Goal: Task Accomplishment & Management: Manage account settings

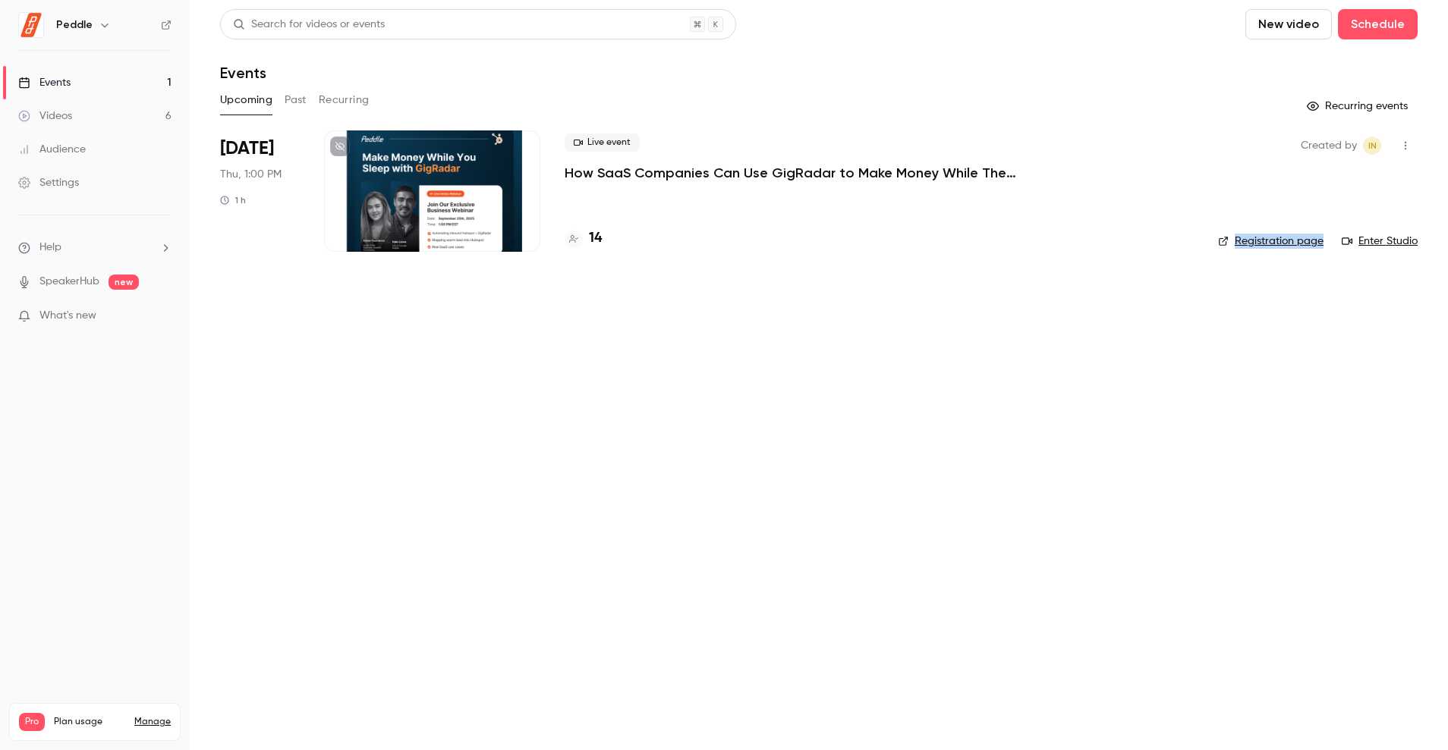
click at [91, 112] on link "Videos 6" at bounding box center [95, 115] width 190 height 33
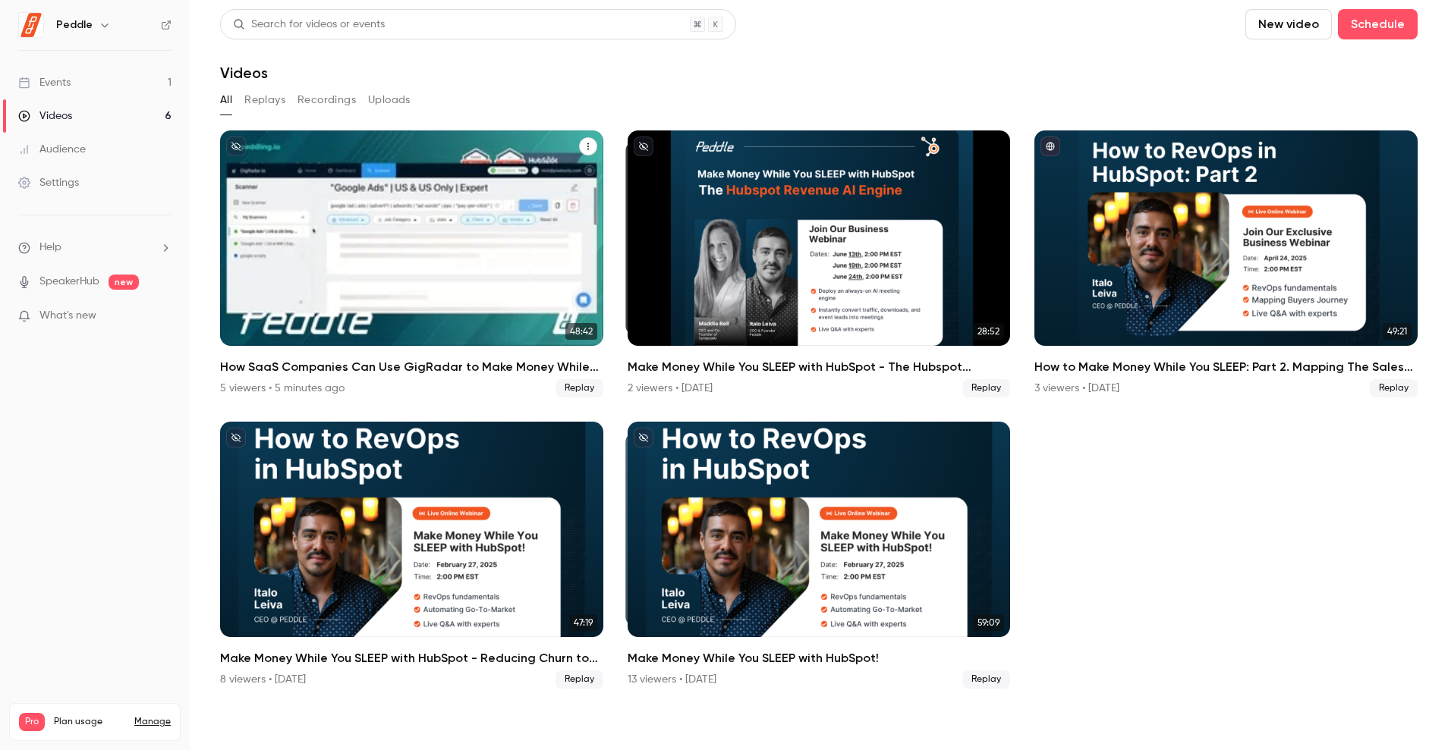
click at [494, 319] on div "How SaaS Companies Can Use GigRadar to Make Money While They Sleep!" at bounding box center [411, 239] width 383 height 216
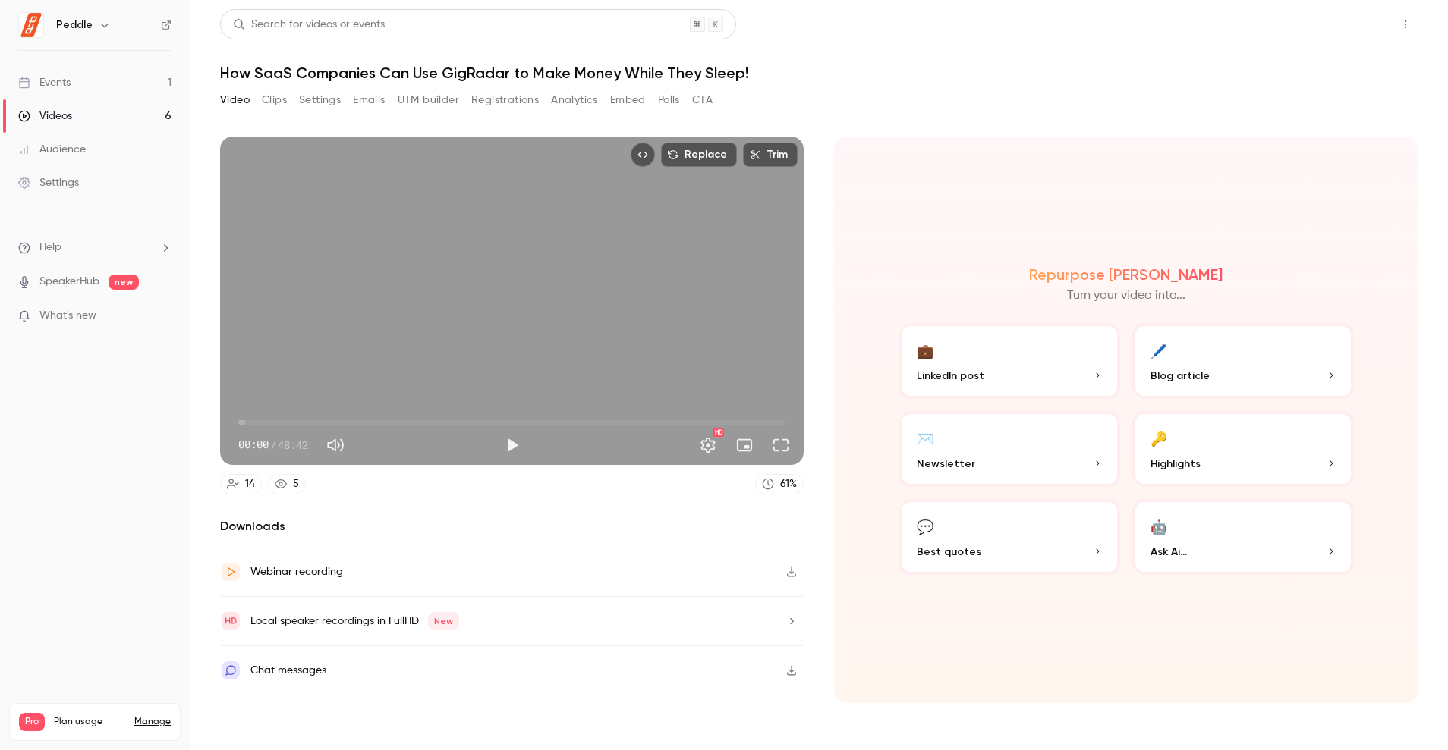
click at [1345, 27] on button "Share" at bounding box center [1351, 24] width 60 height 30
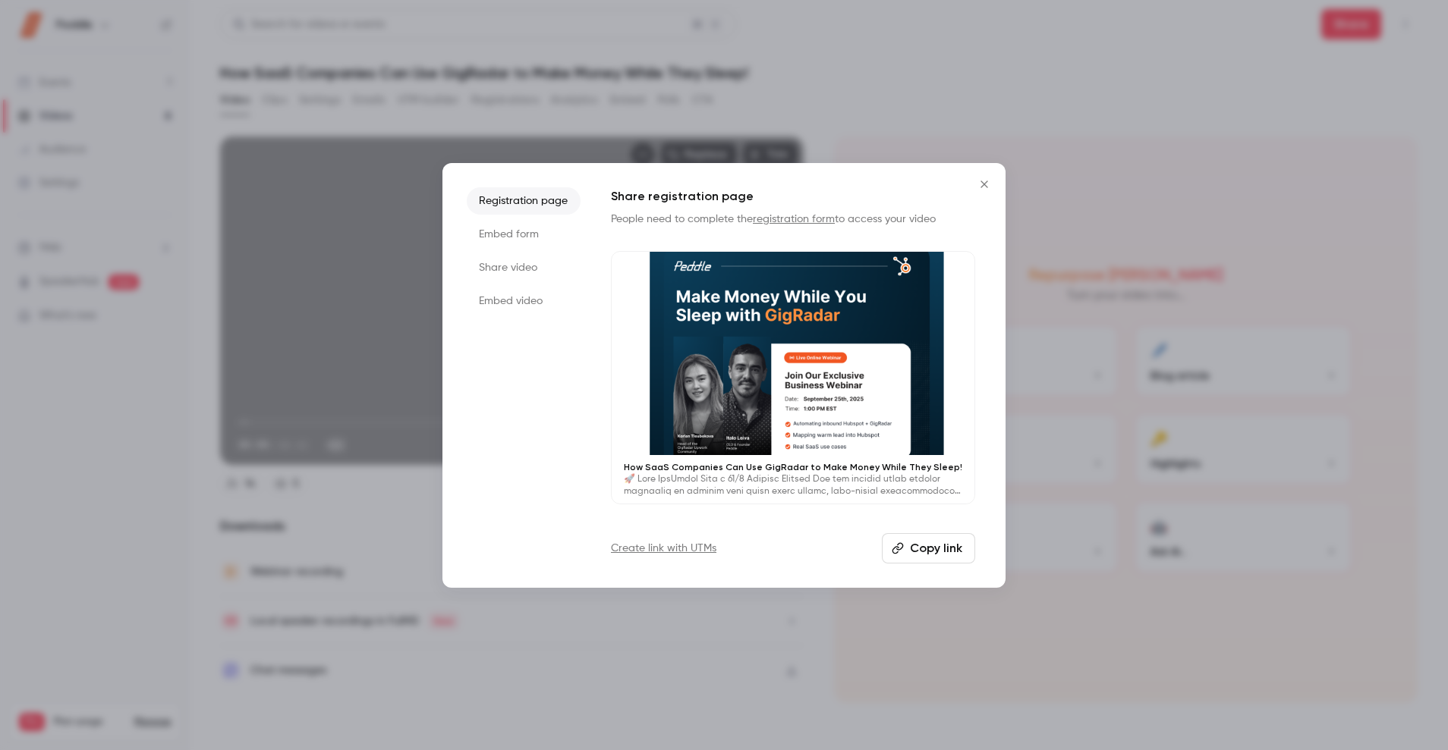
click at [925, 559] on button "Copy link" at bounding box center [928, 548] width 93 height 30
click at [988, 178] on icon "Close" at bounding box center [984, 184] width 18 height 12
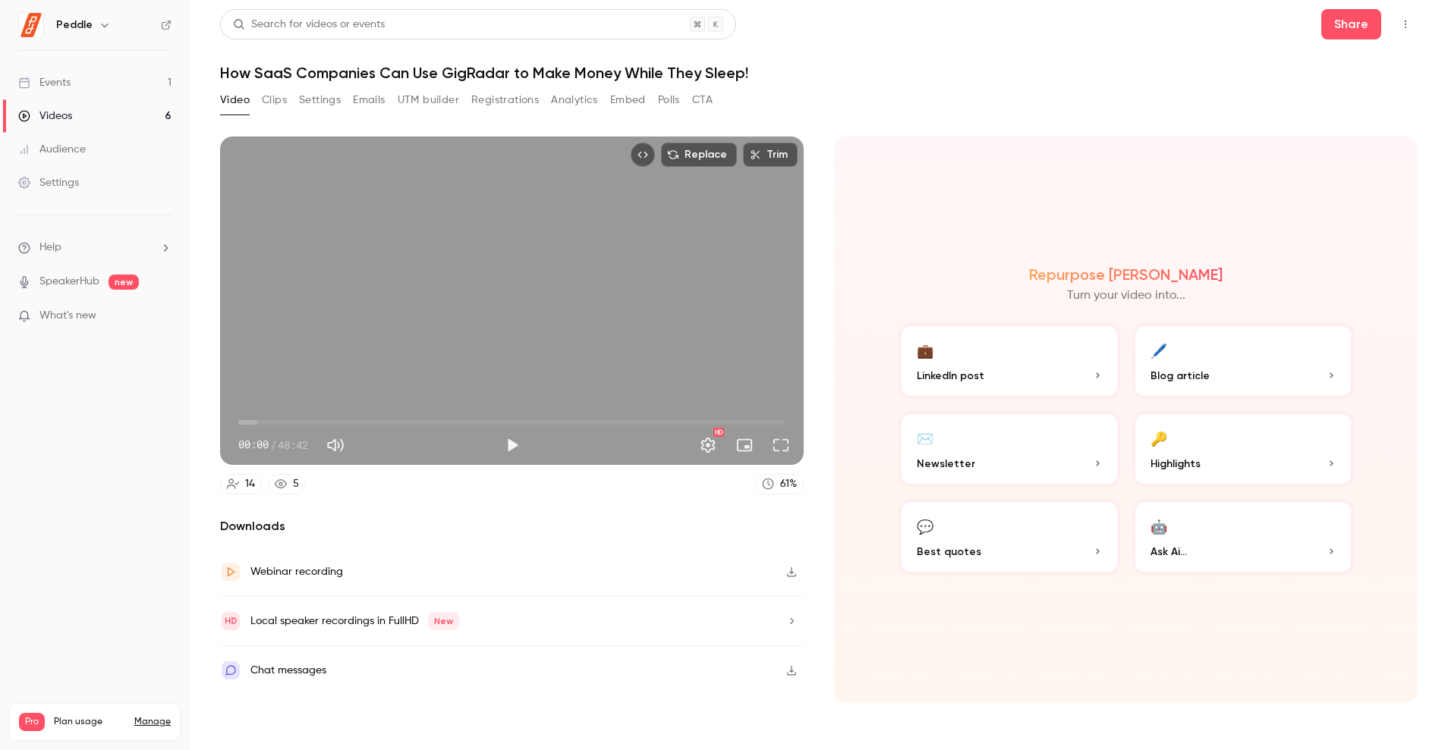
click at [286, 100] on button "Clips" at bounding box center [274, 100] width 25 height 24
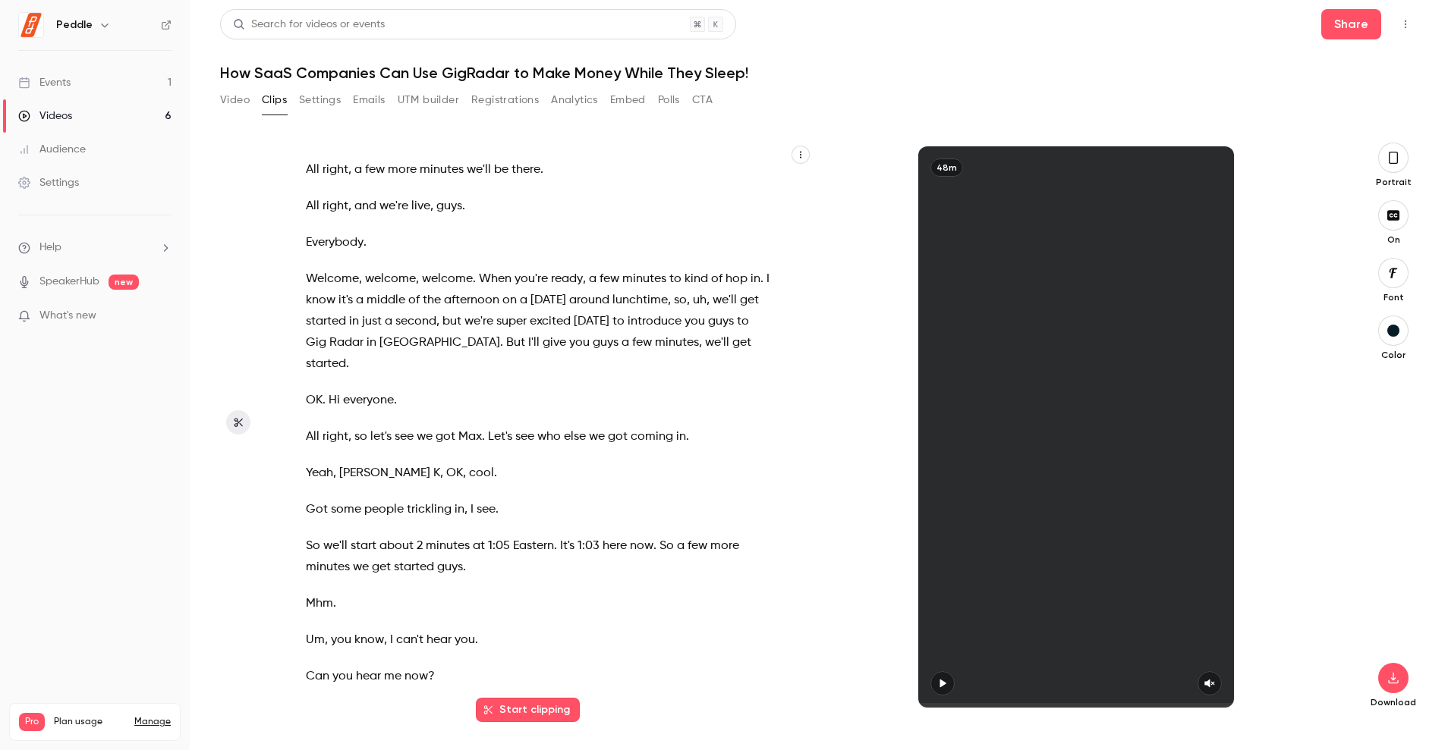
click at [75, 89] on link "Events 1" at bounding box center [95, 82] width 190 height 33
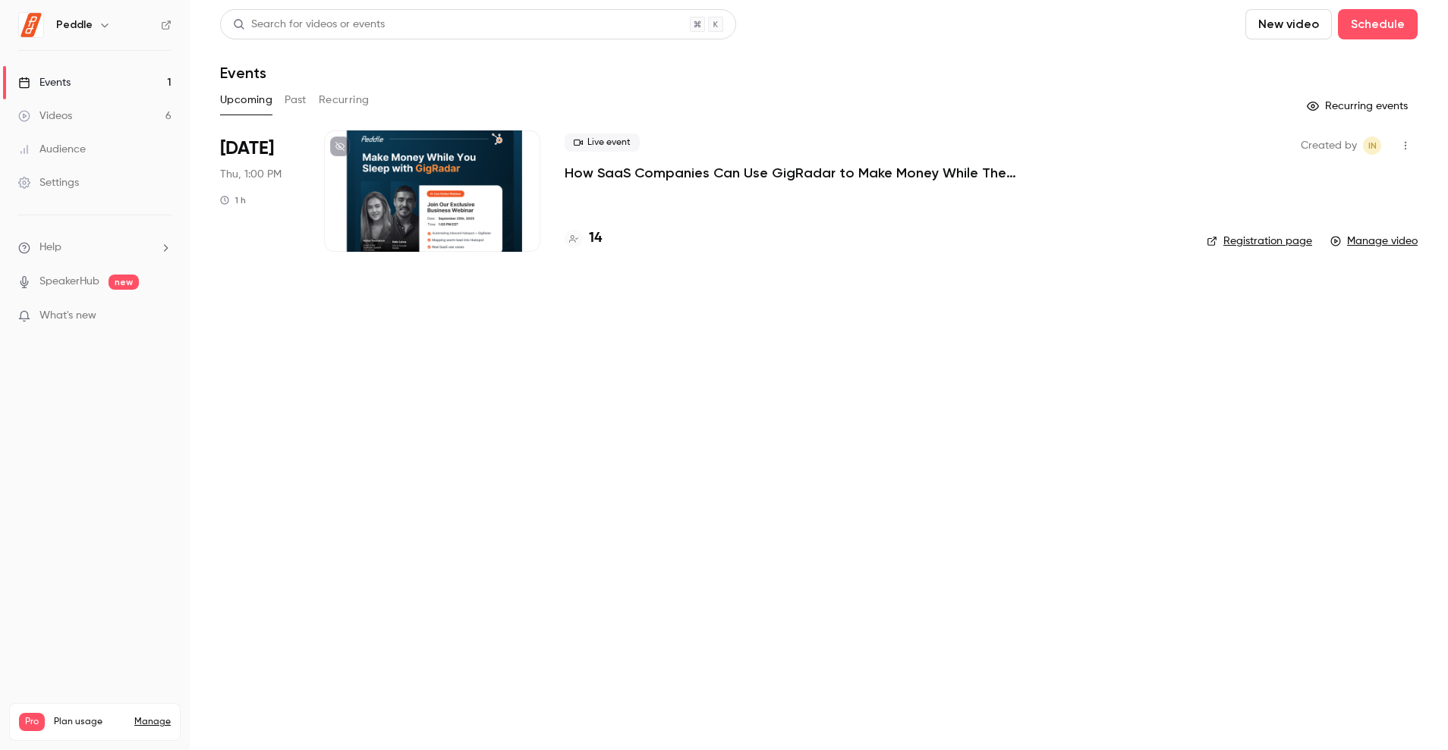
click at [83, 149] on div "Audience" at bounding box center [52, 149] width 68 height 15
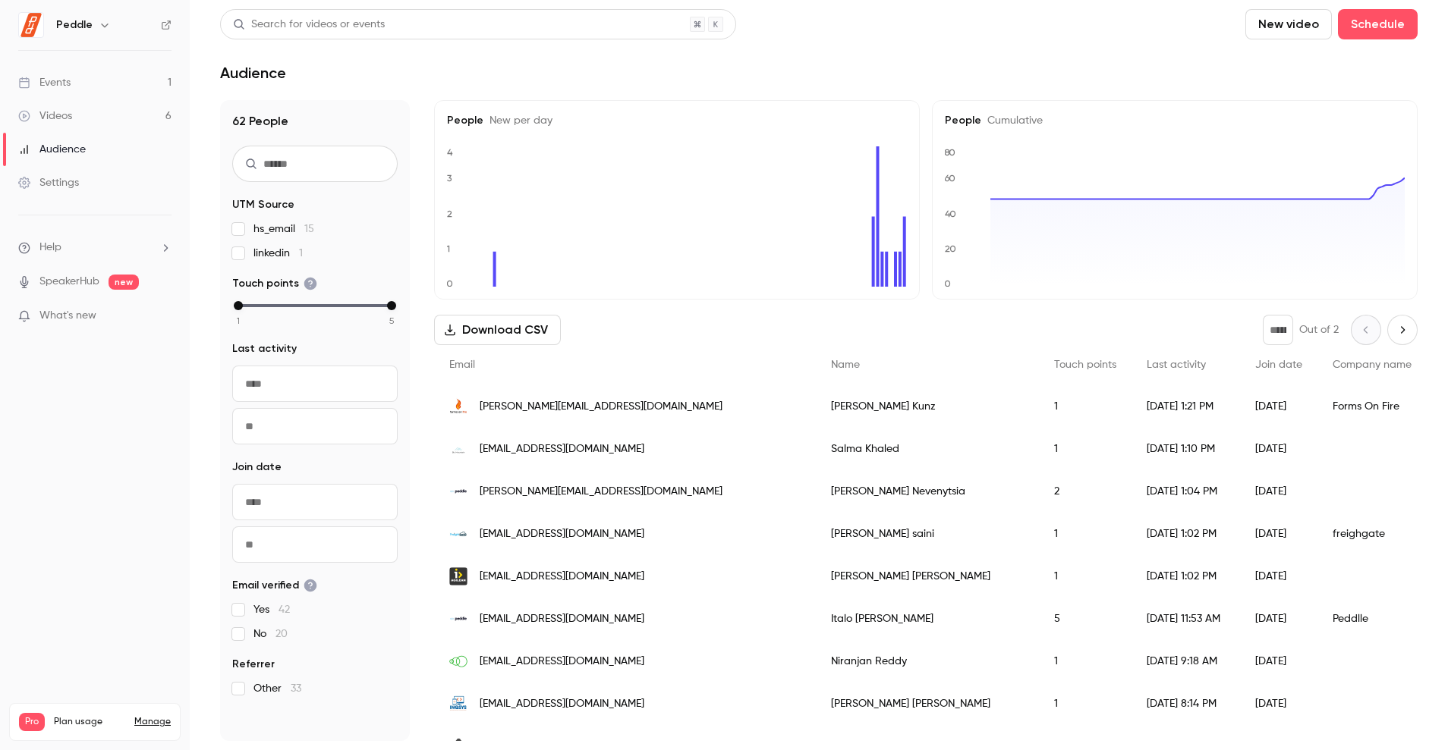
click at [84, 287] on link "SpeakerHub" at bounding box center [69, 282] width 60 height 16
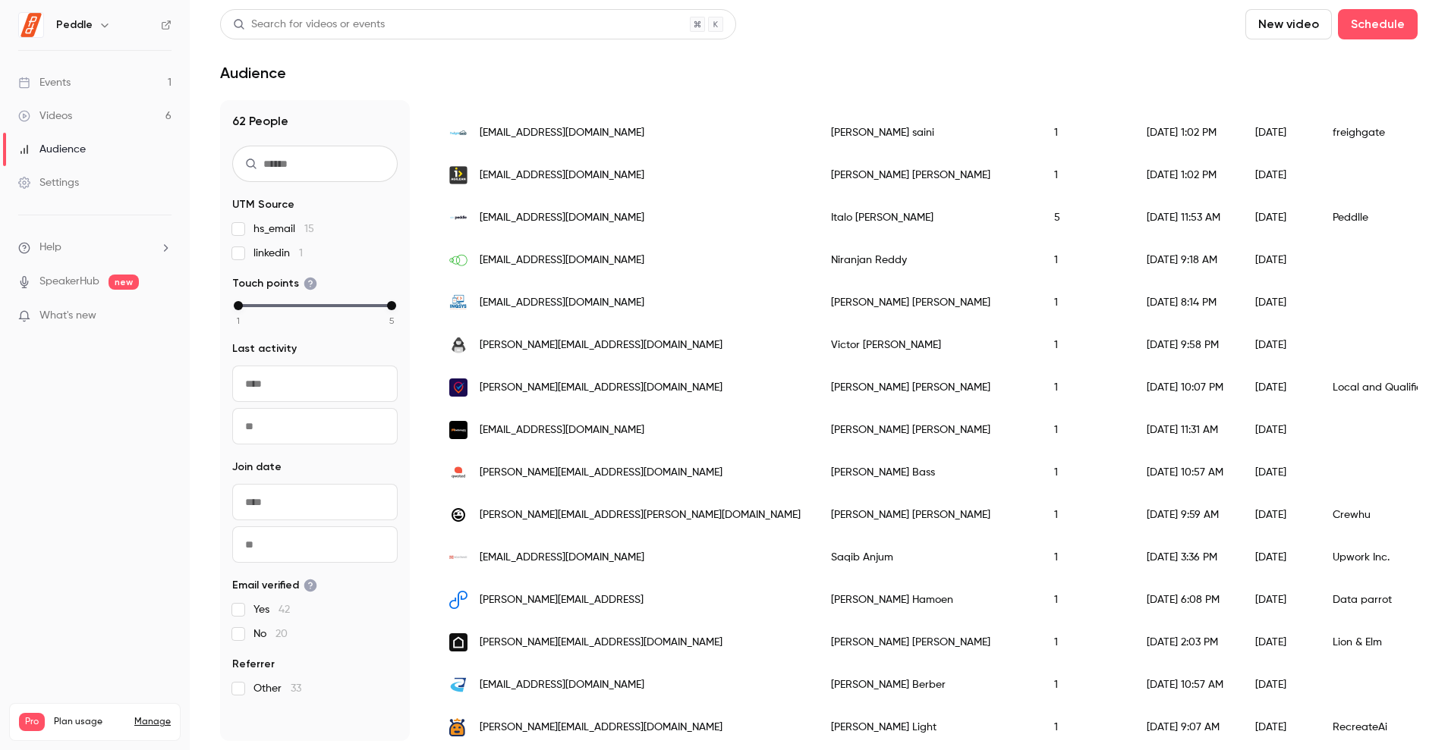
scroll to position [414, 0]
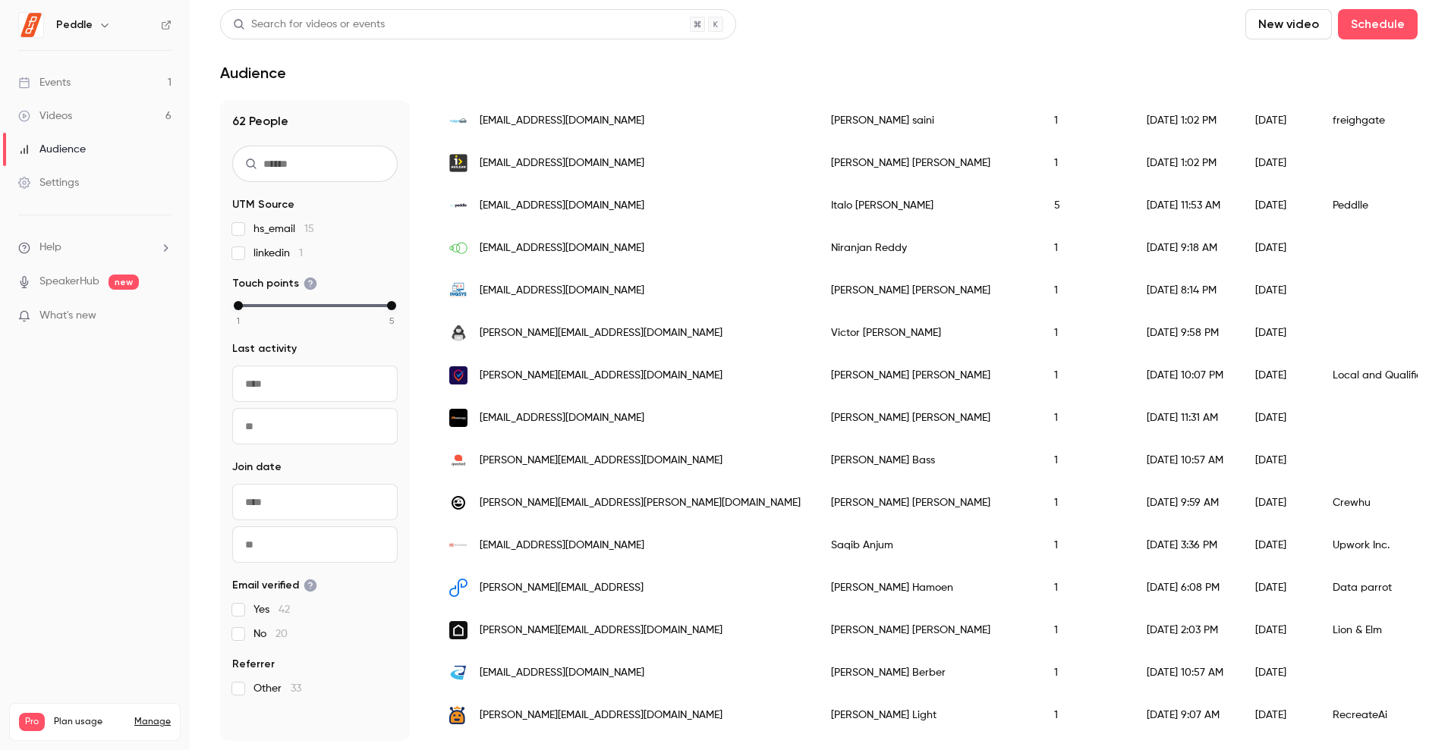
click at [111, 88] on link "Events 1" at bounding box center [95, 82] width 190 height 33
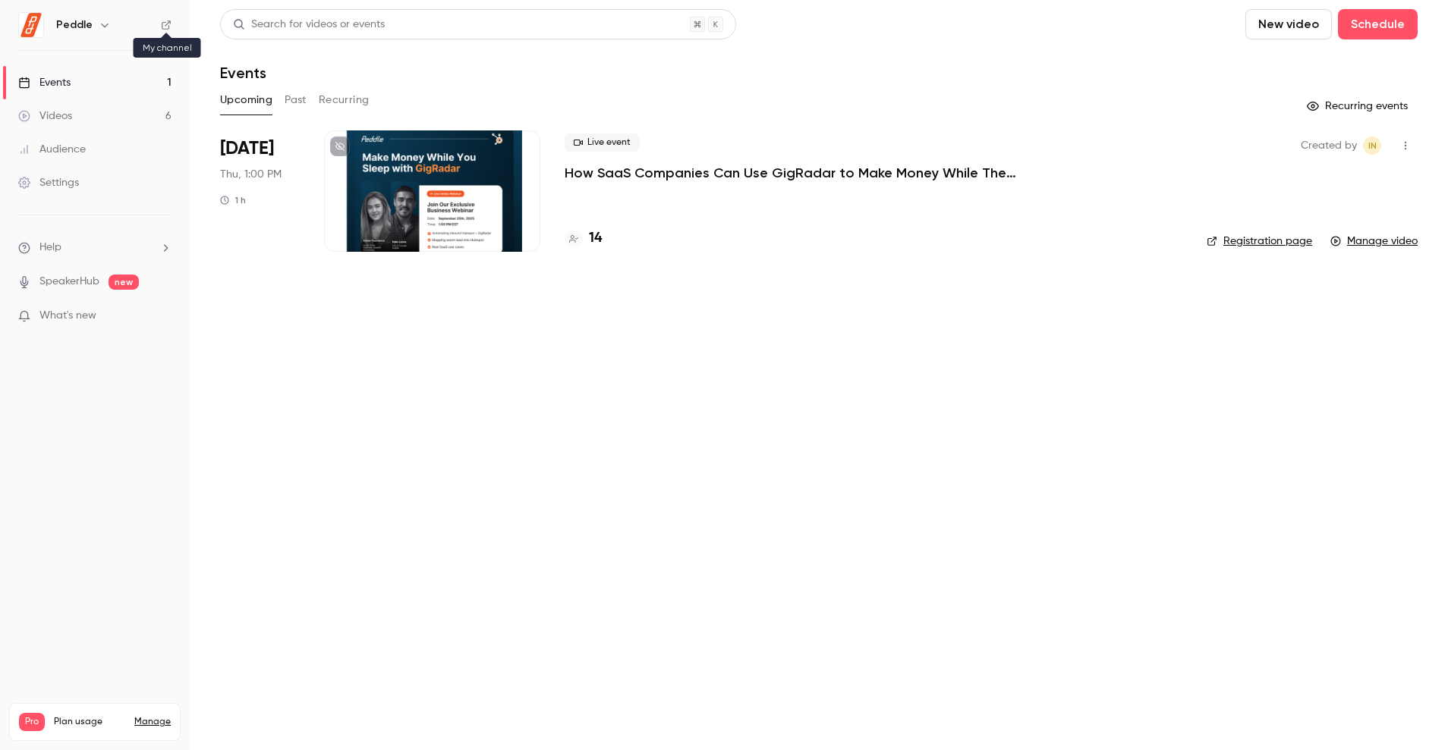
click at [168, 24] on icon at bounding box center [166, 25] width 11 height 11
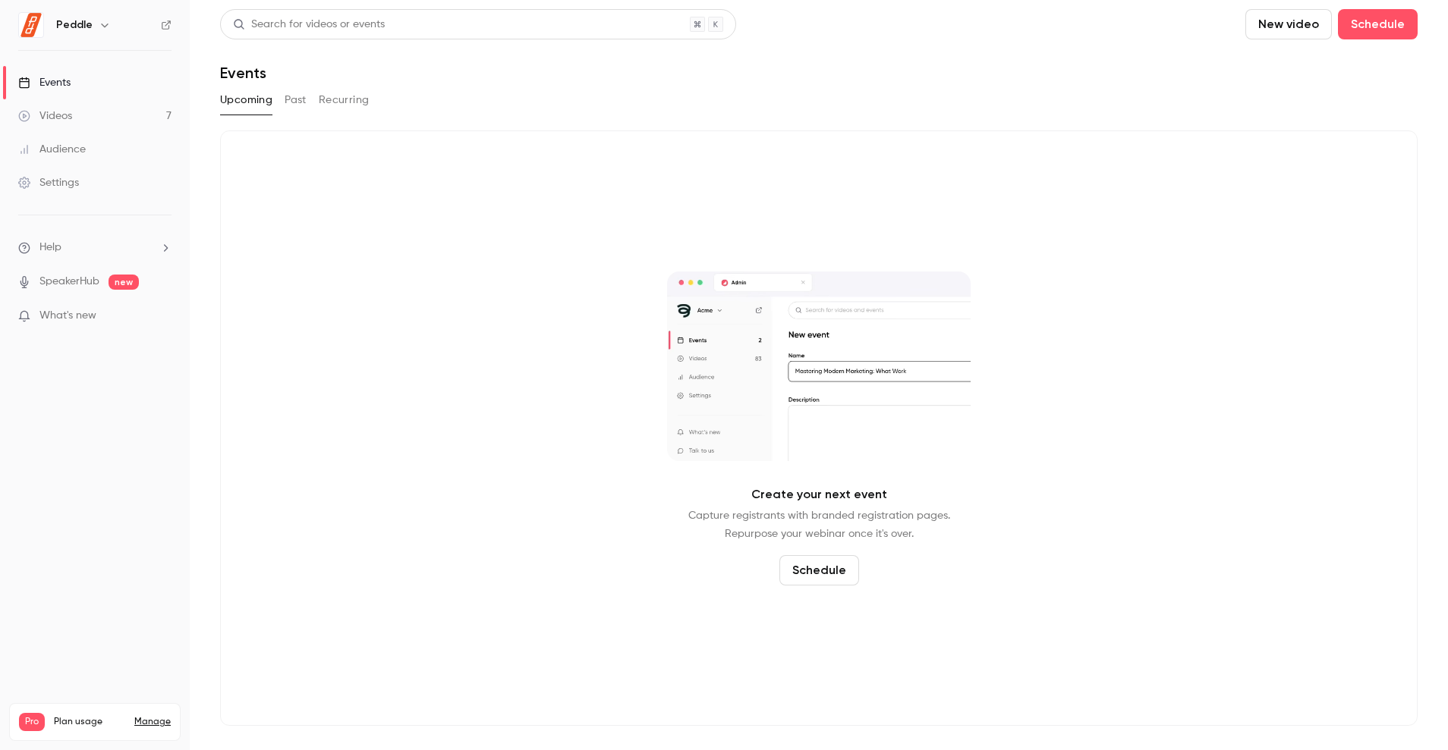
click at [106, 109] on link "Videos 7" at bounding box center [95, 115] width 190 height 33
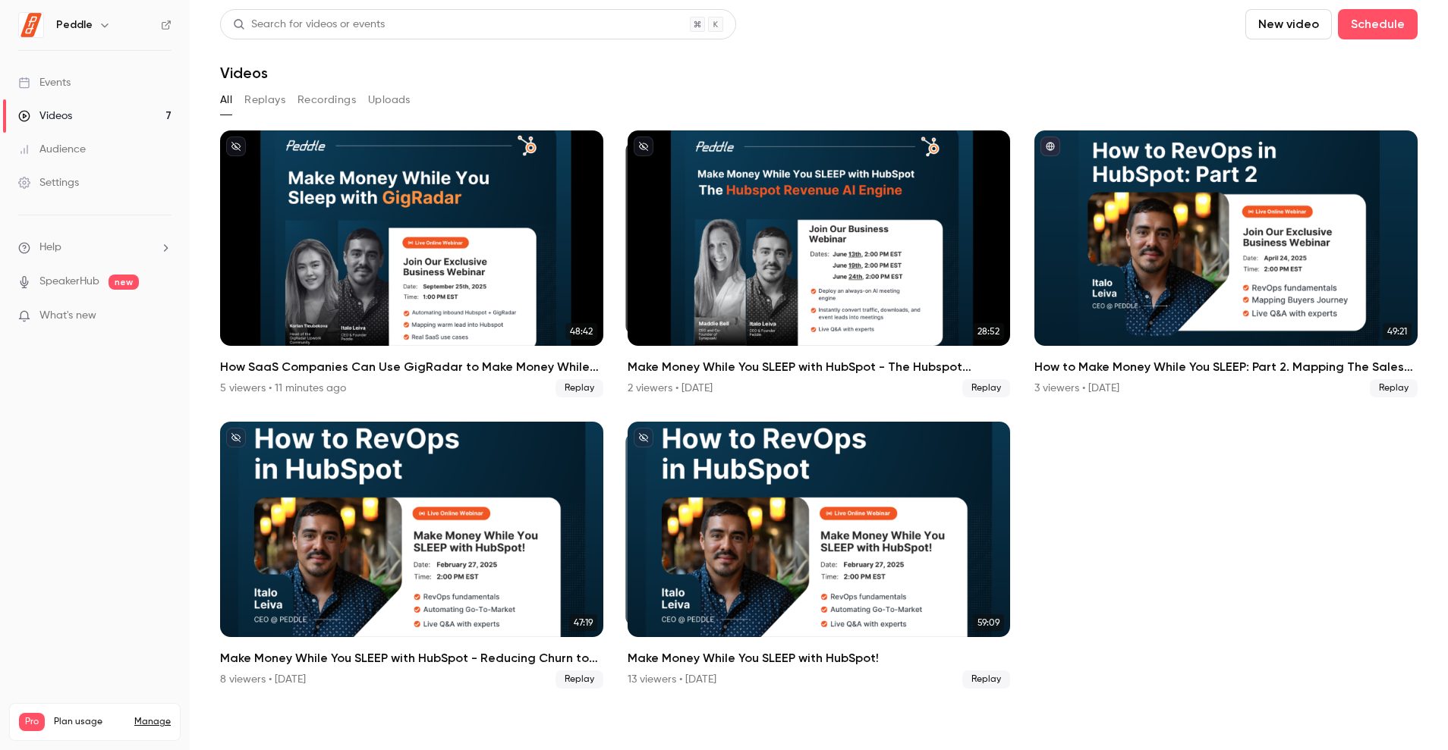
click at [89, 149] on link "Audience" at bounding box center [95, 149] width 190 height 33
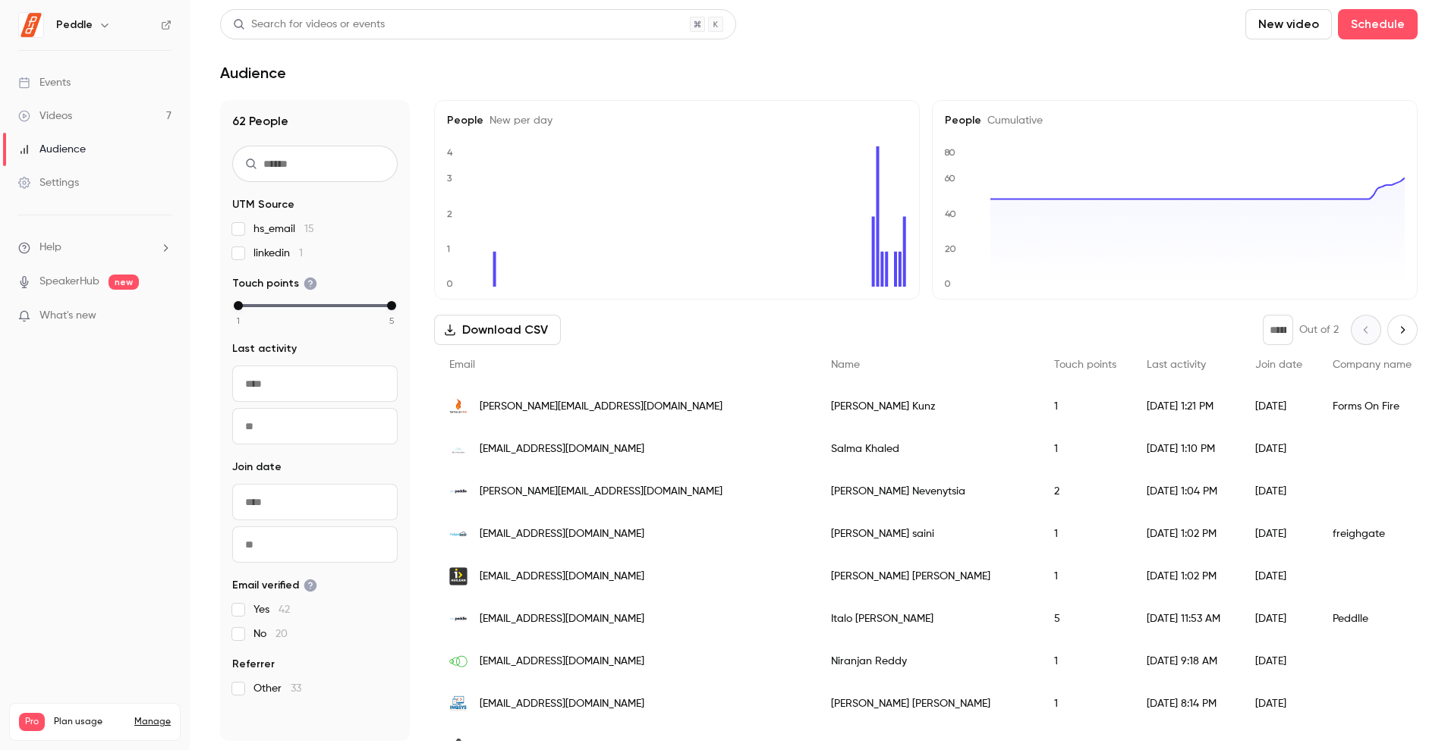
click at [68, 91] on link "Events" at bounding box center [95, 82] width 190 height 33
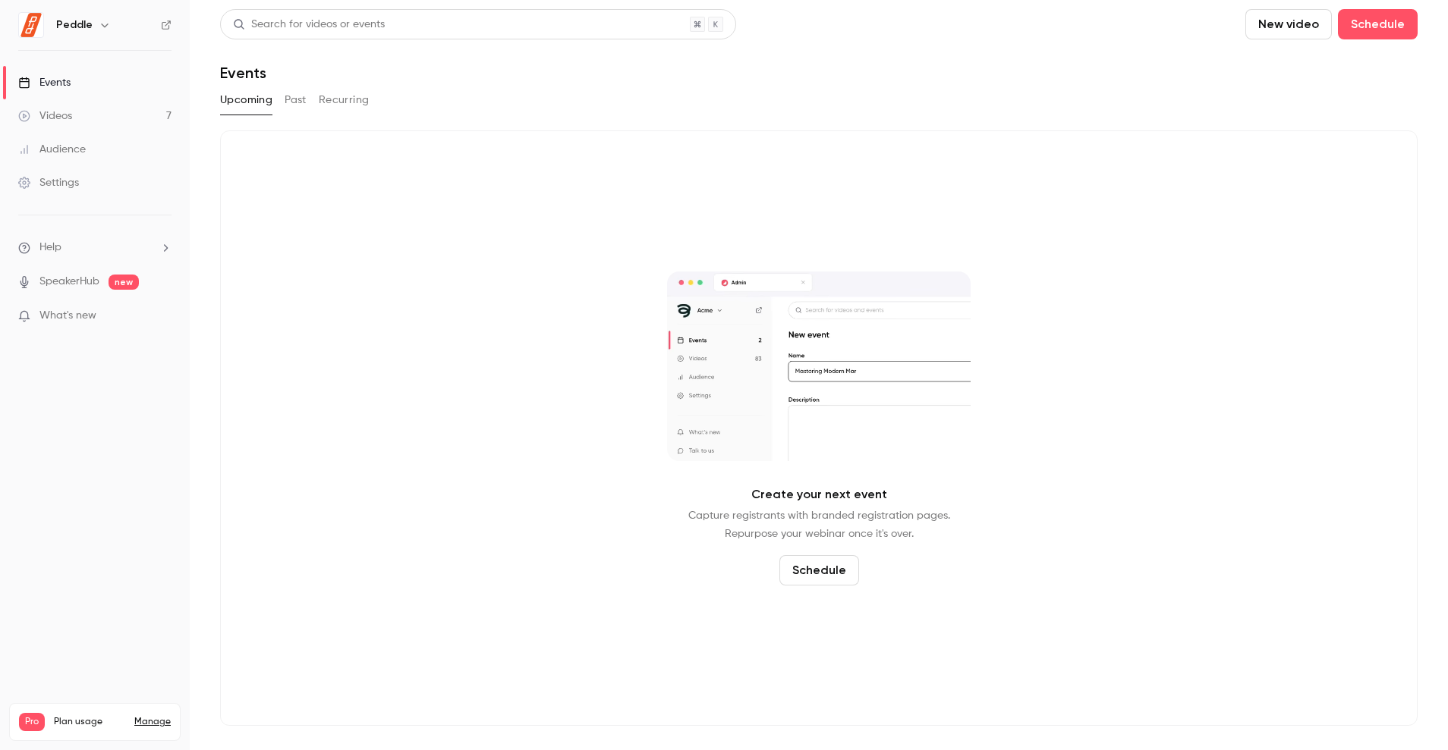
click at [298, 114] on div "Upcoming Past Recurring" at bounding box center [818, 103] width 1197 height 30
click at [298, 100] on button "Past" at bounding box center [296, 100] width 22 height 24
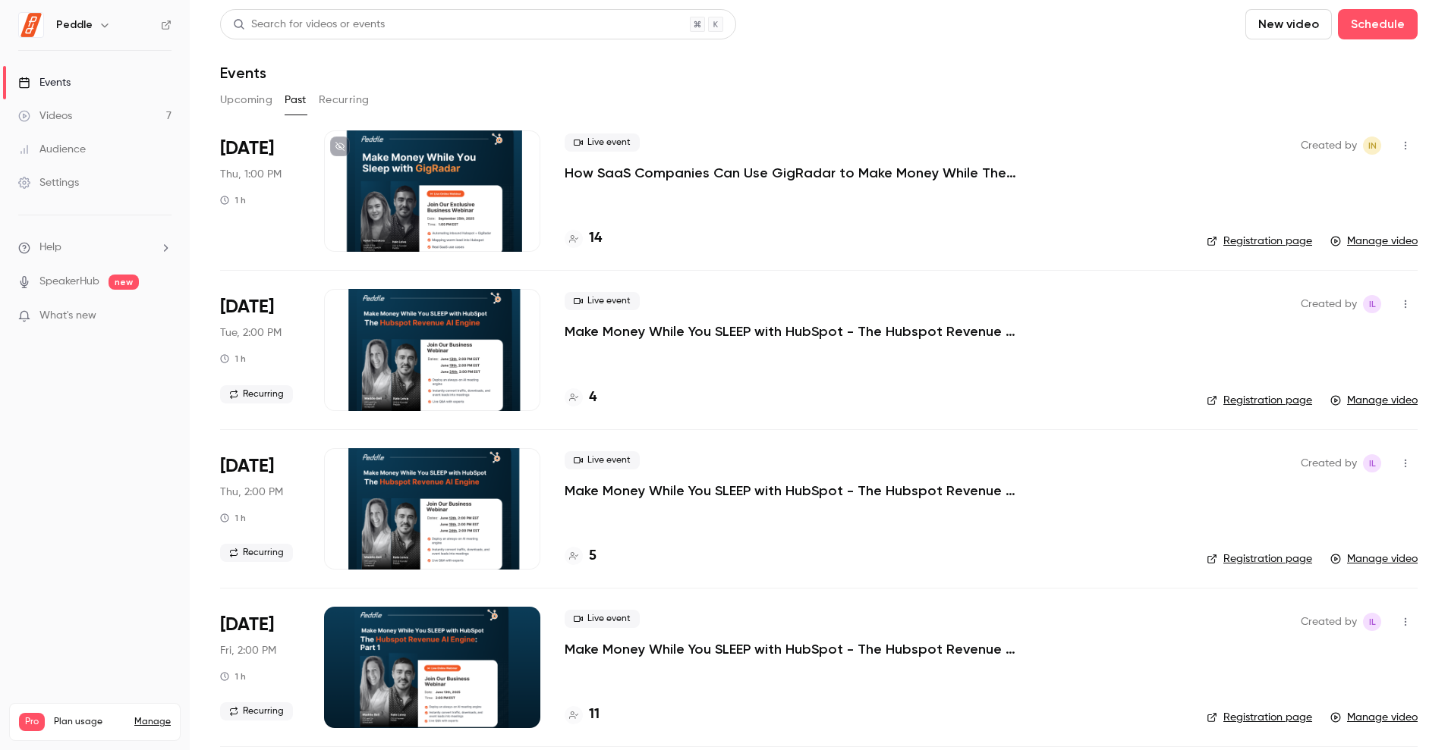
click at [470, 174] on div at bounding box center [432, 191] width 216 height 121
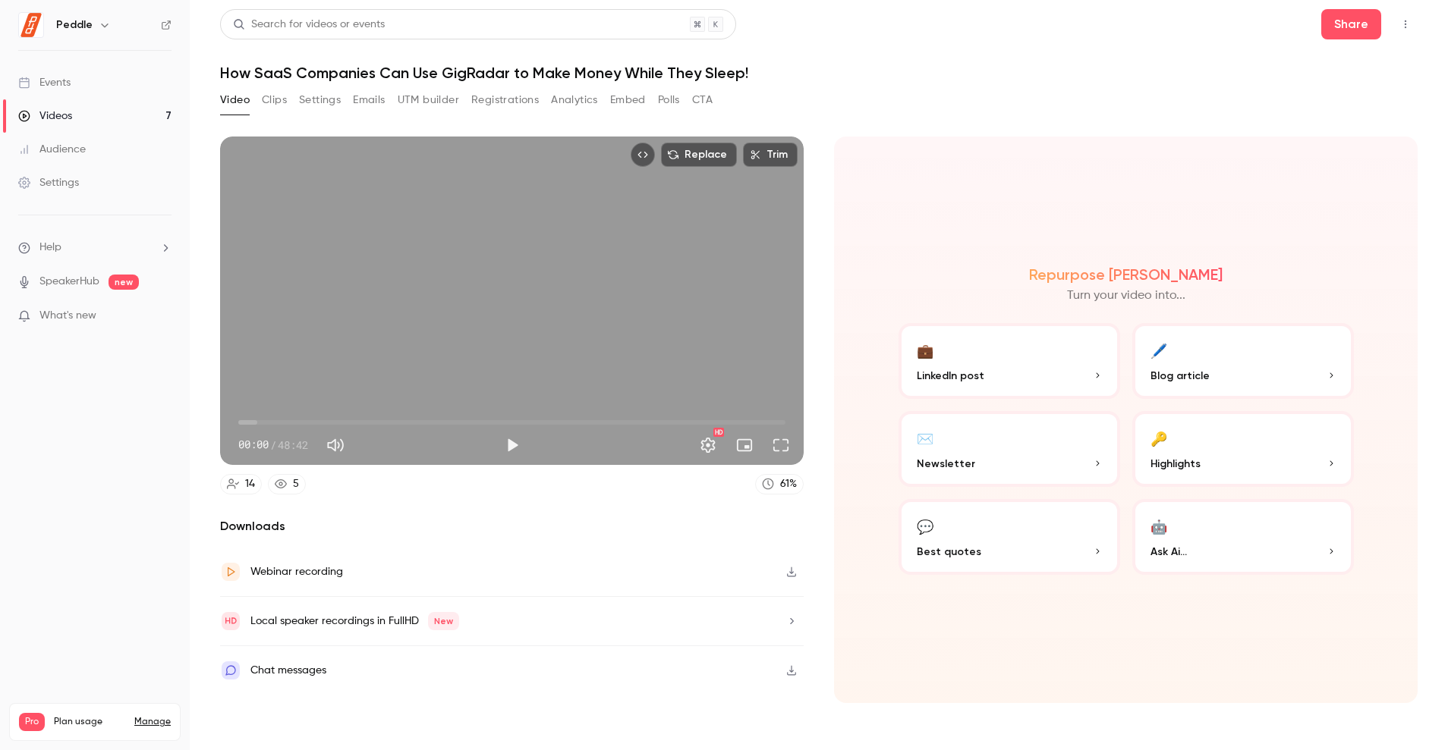
click at [278, 102] on button "Clips" at bounding box center [274, 100] width 25 height 24
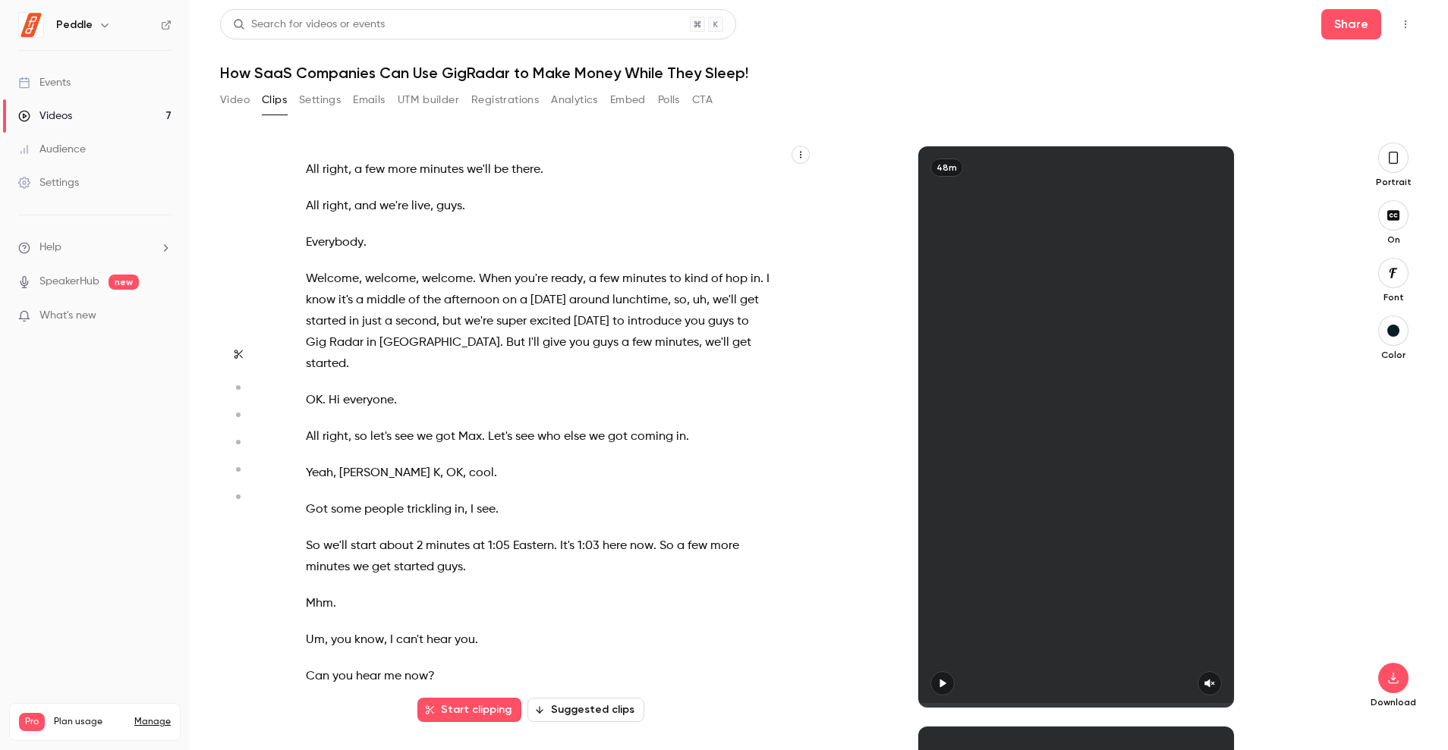
click at [308, 107] on button "Settings" at bounding box center [320, 100] width 42 height 24
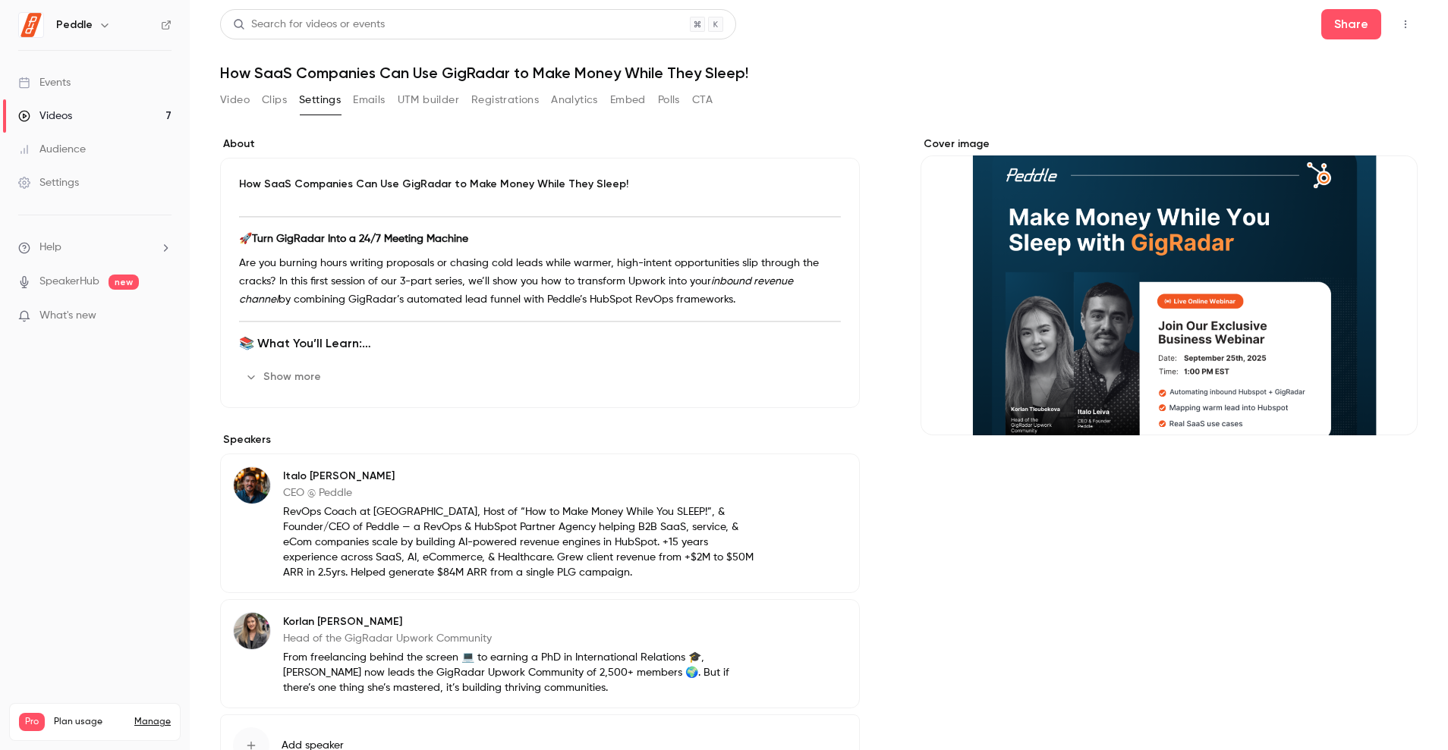
click at [582, 103] on button "Analytics" at bounding box center [574, 100] width 47 height 24
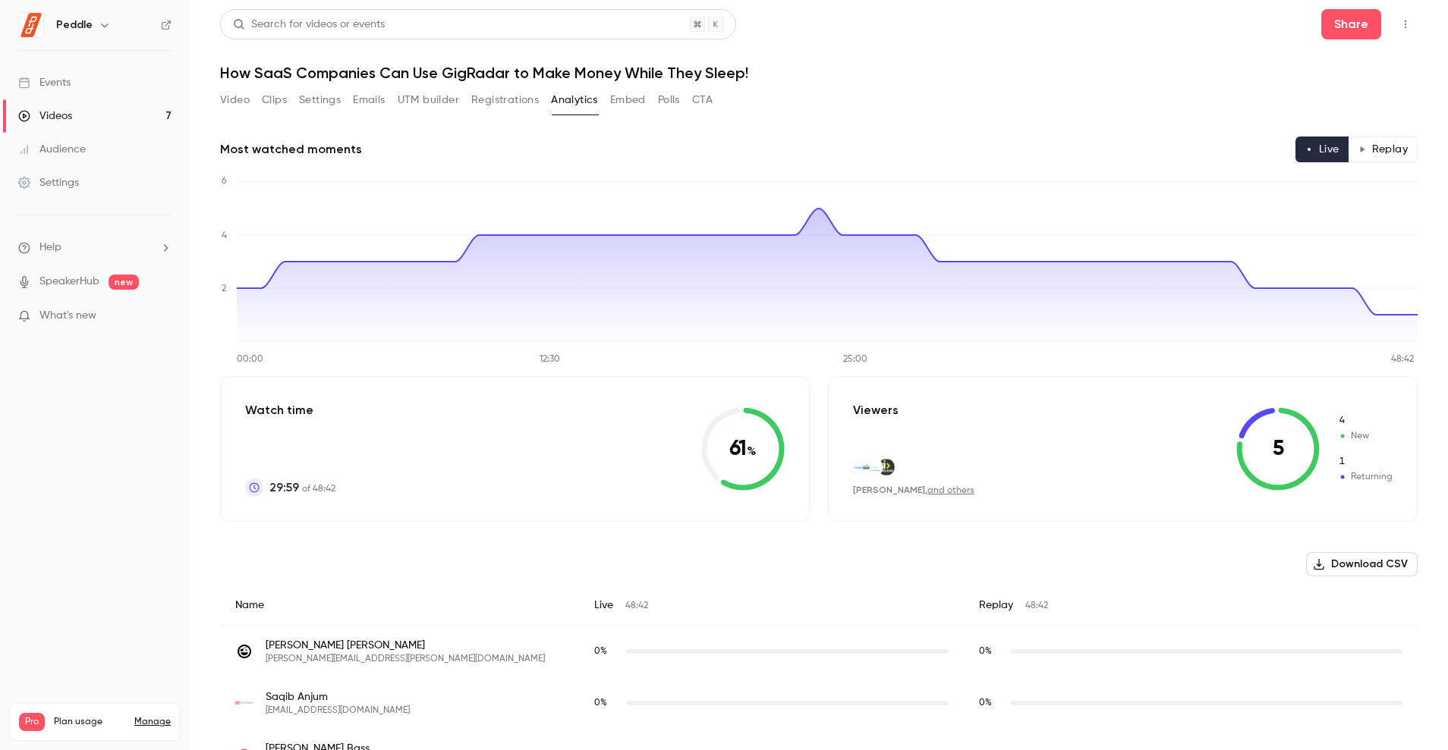
click at [927, 491] on link "and others" at bounding box center [950, 490] width 47 height 9
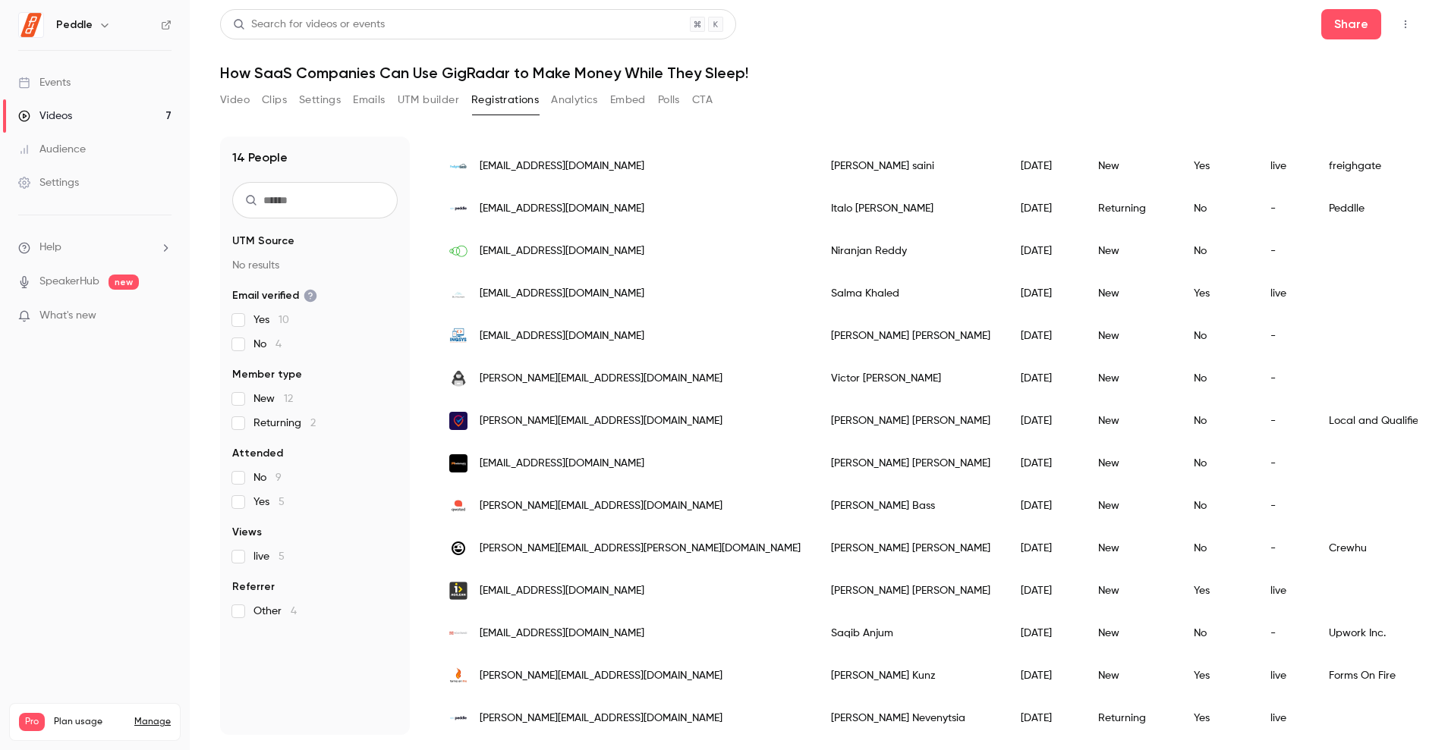
scroll to position [141, 0]
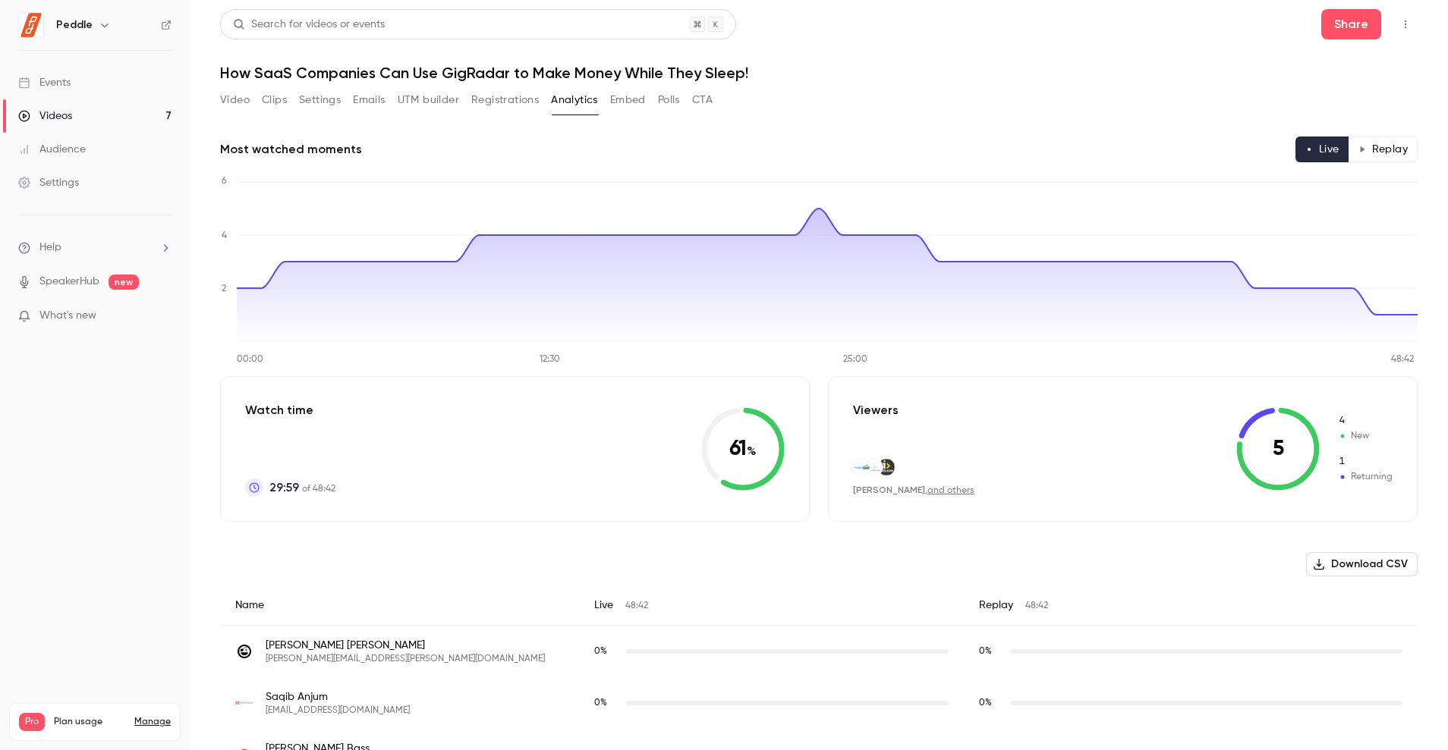
click at [636, 97] on button "Embed" at bounding box center [628, 100] width 36 height 24
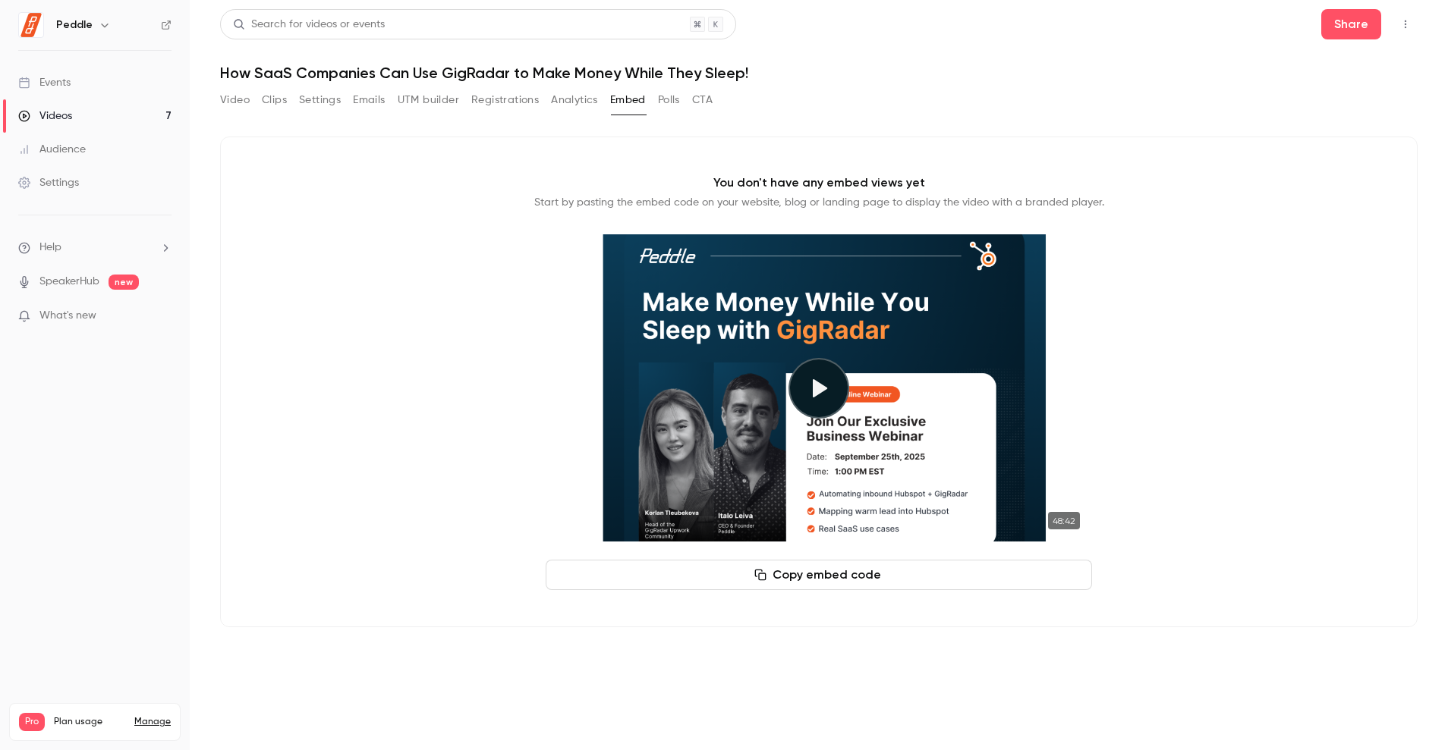
click at [669, 102] on button "Polls" at bounding box center [669, 100] width 22 height 24
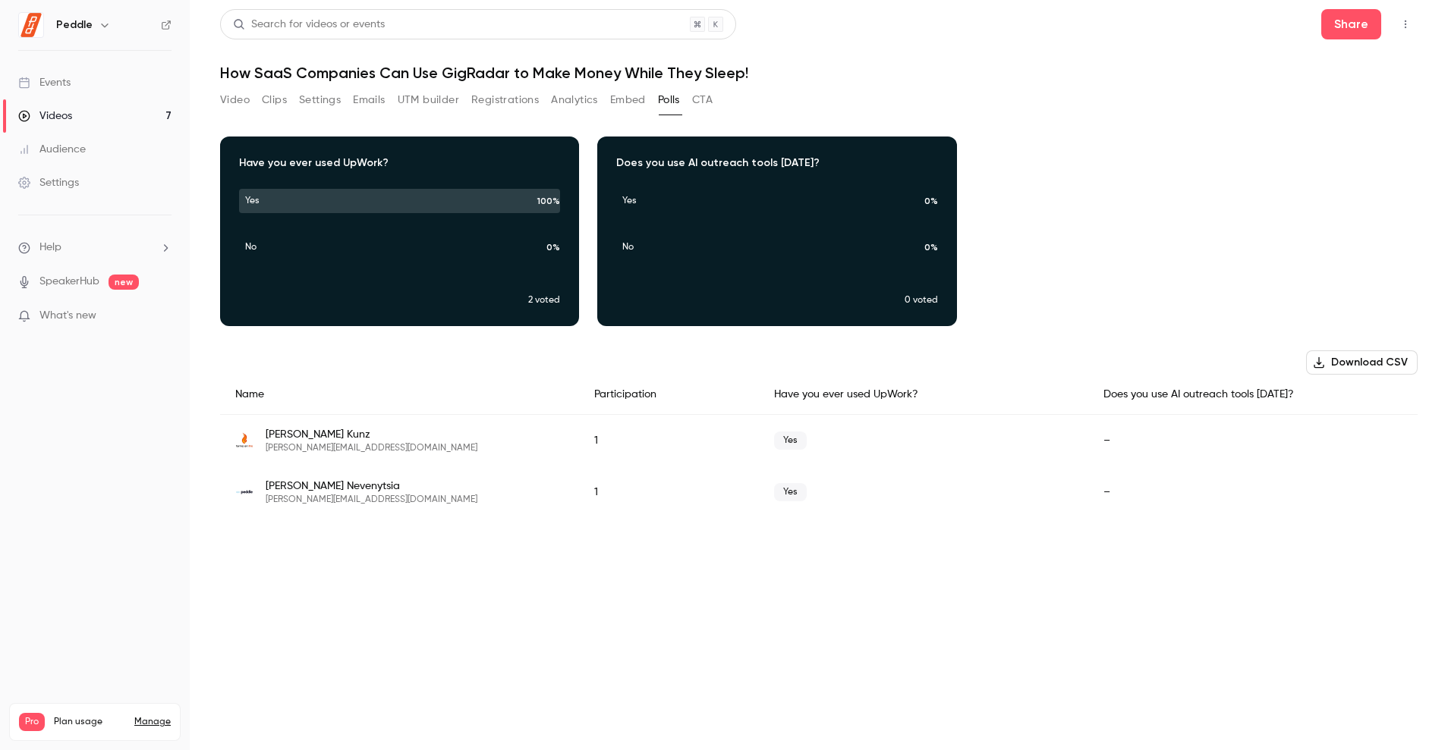
click at [709, 102] on button "CTA" at bounding box center [702, 100] width 20 height 24
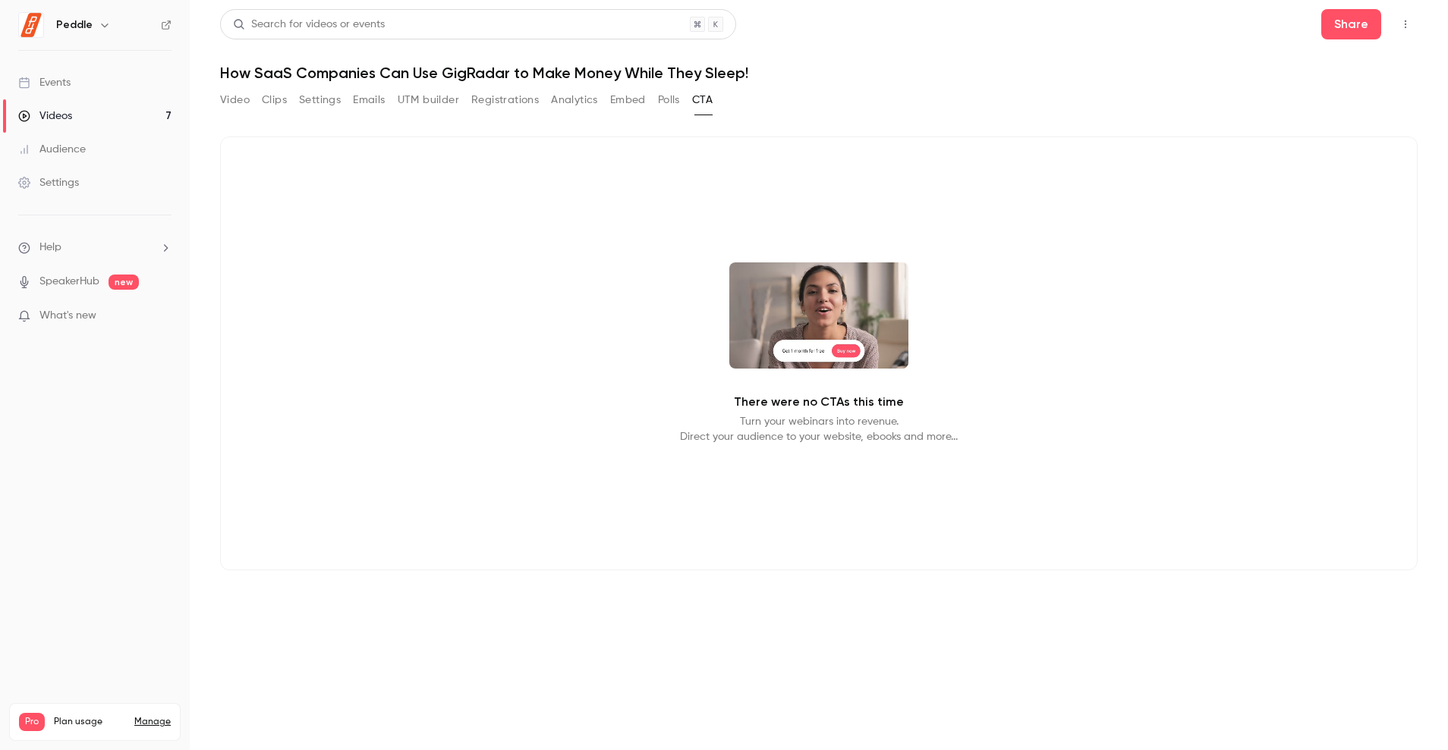
click at [668, 108] on button "Polls" at bounding box center [669, 100] width 22 height 24
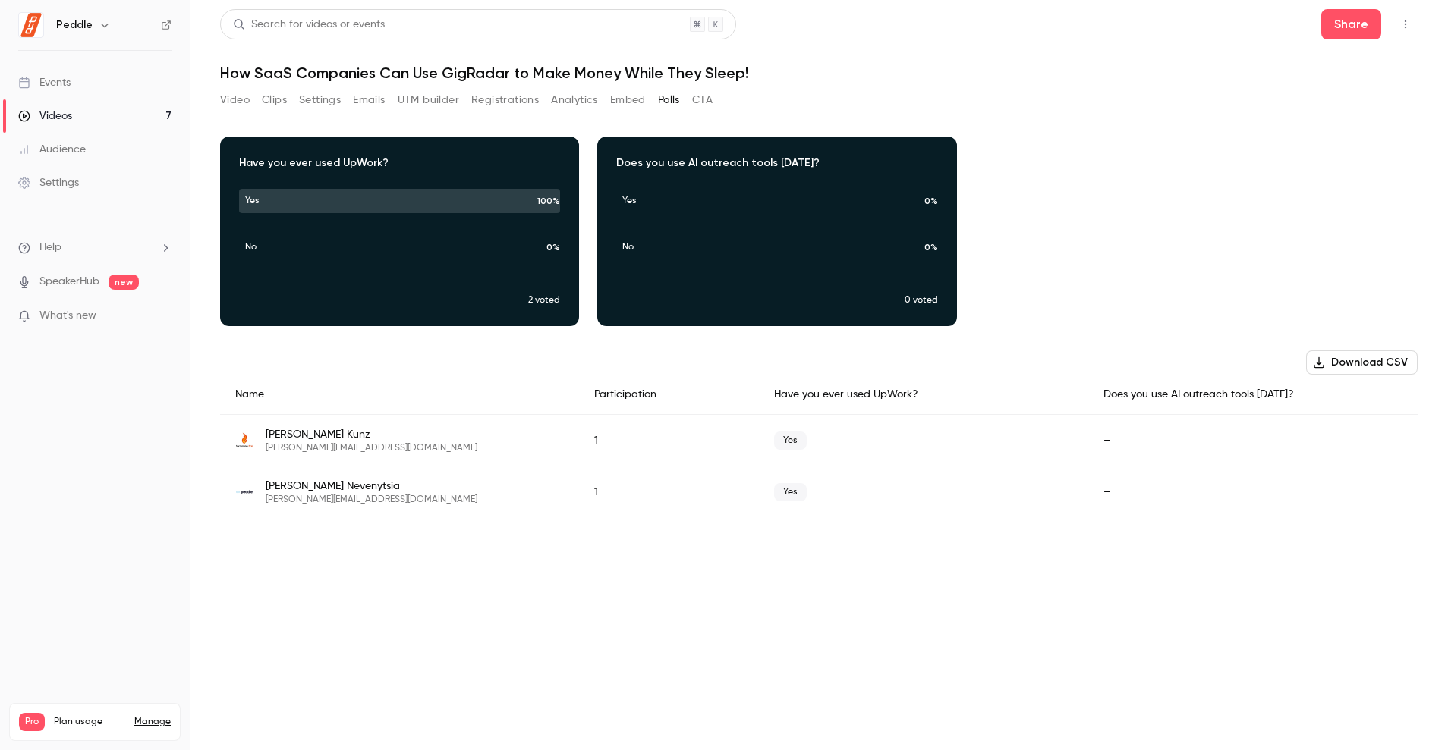
click at [249, 102] on button "Video" at bounding box center [235, 100] width 30 height 24
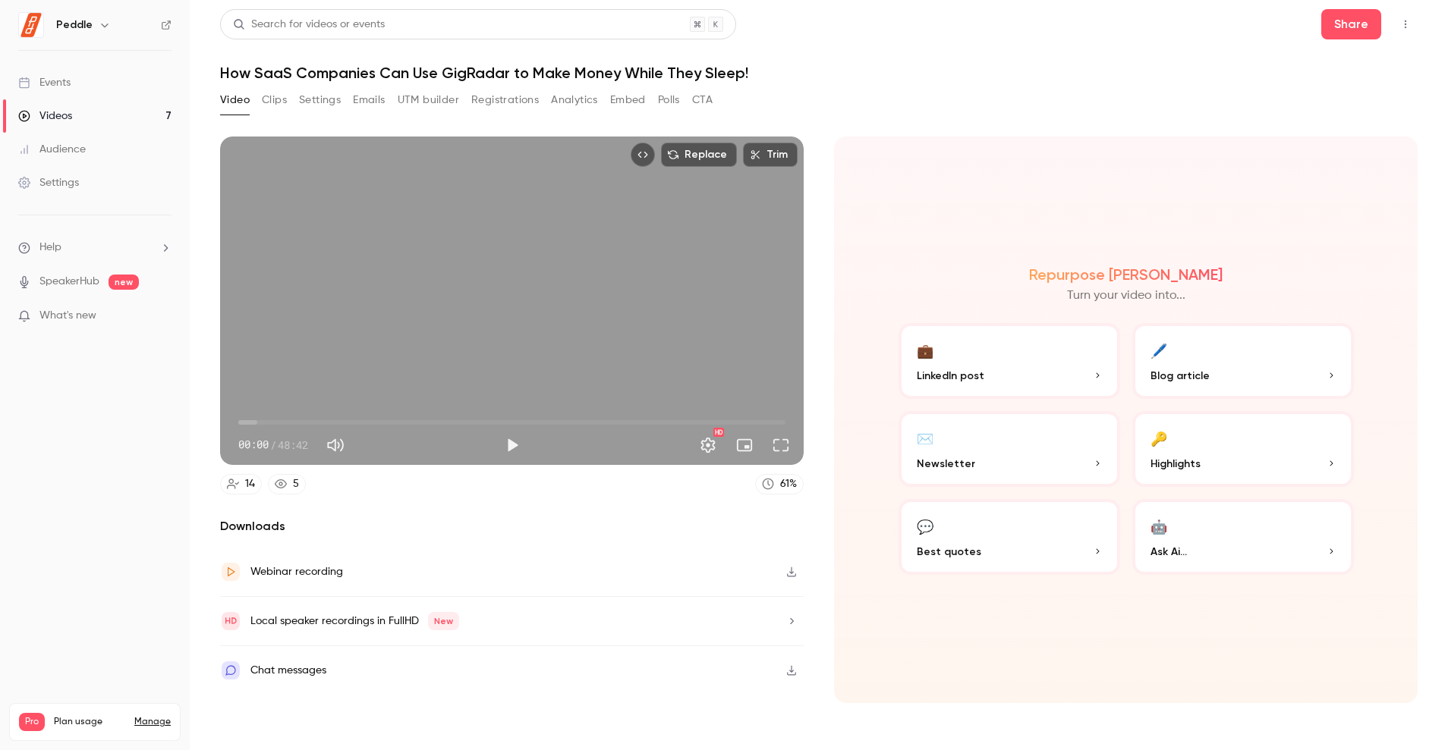
click at [281, 96] on button "Clips" at bounding box center [274, 100] width 25 height 24
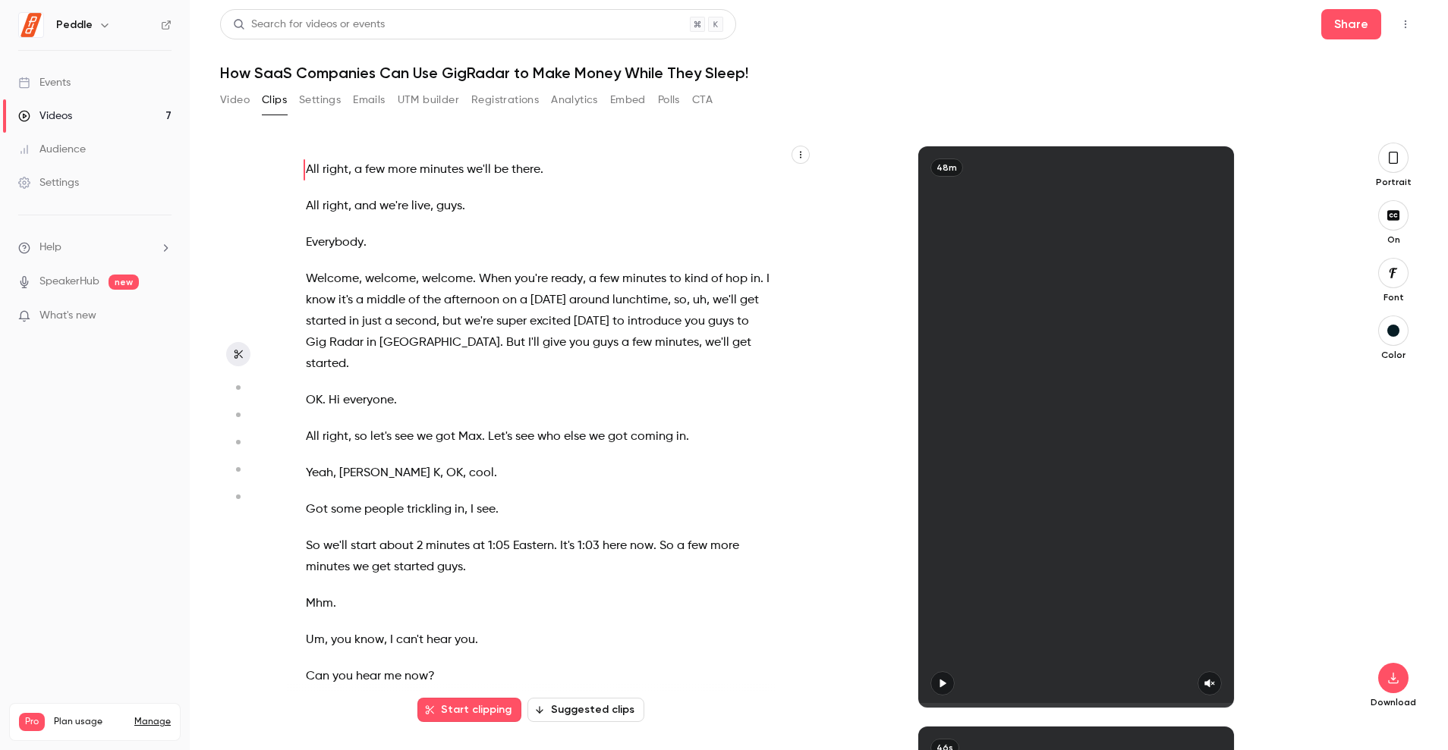
click at [431, 331] on span "second" at bounding box center [415, 321] width 41 height 21
click at [383, 284] on span "welcome" at bounding box center [390, 279] width 51 height 21
click at [321, 99] on button "Settings" at bounding box center [320, 100] width 42 height 24
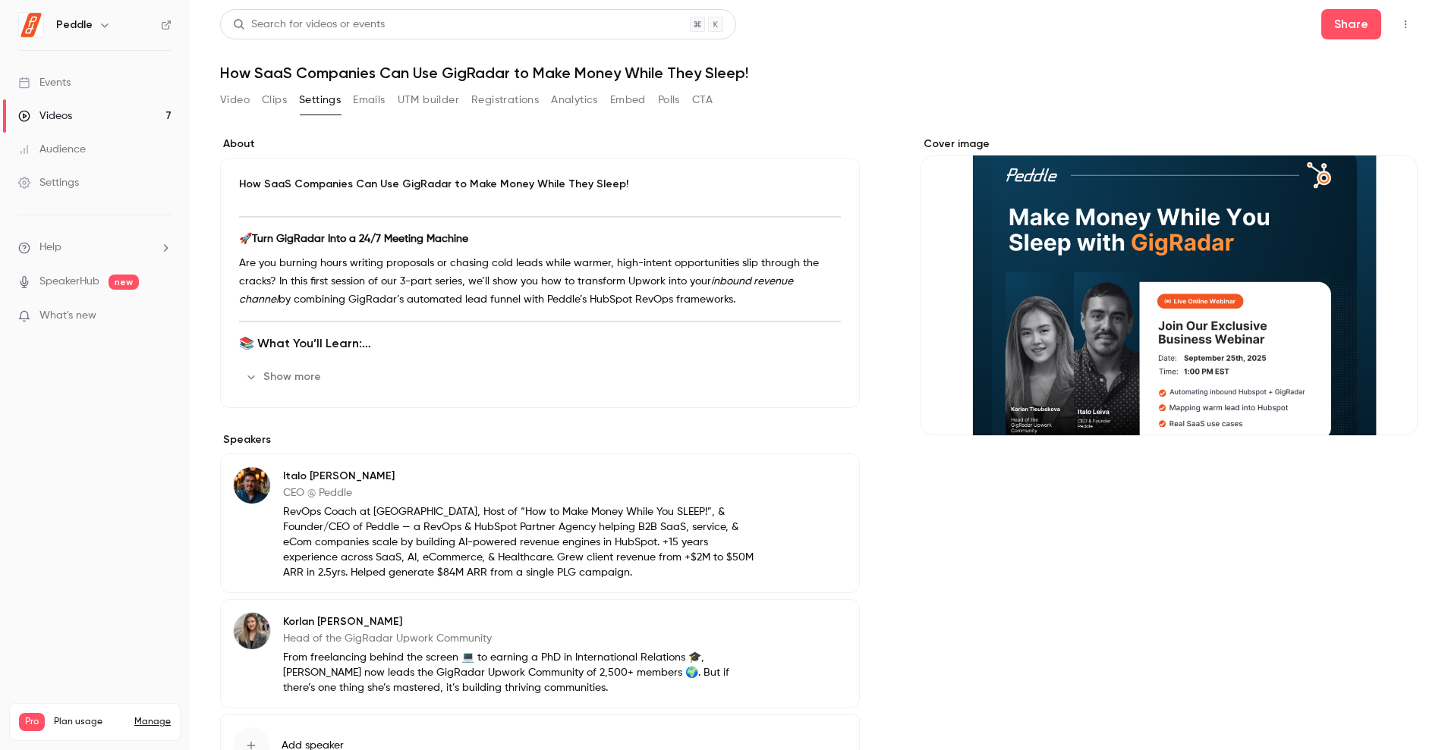
click at [310, 380] on button "Show more" at bounding box center [284, 377] width 91 height 24
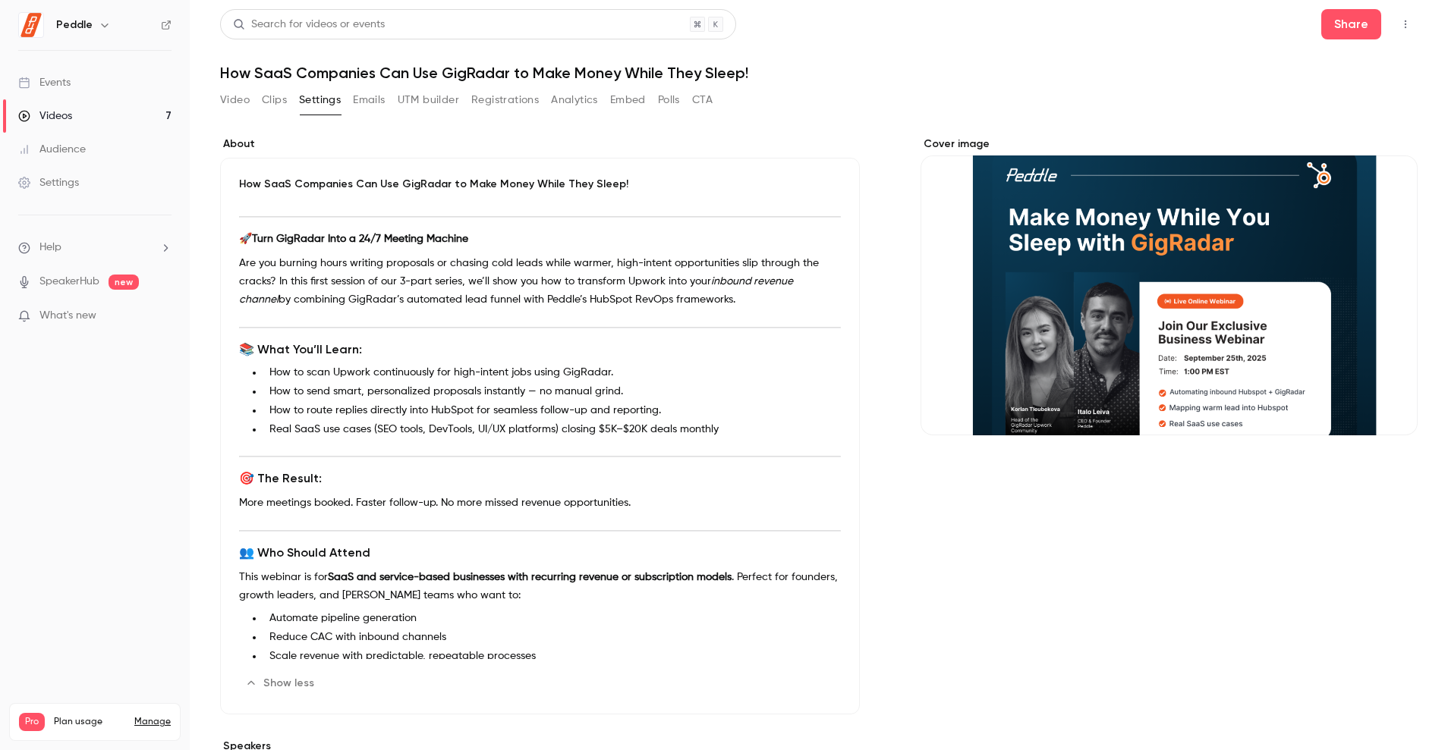
click at [373, 99] on button "Emails" at bounding box center [369, 100] width 32 height 24
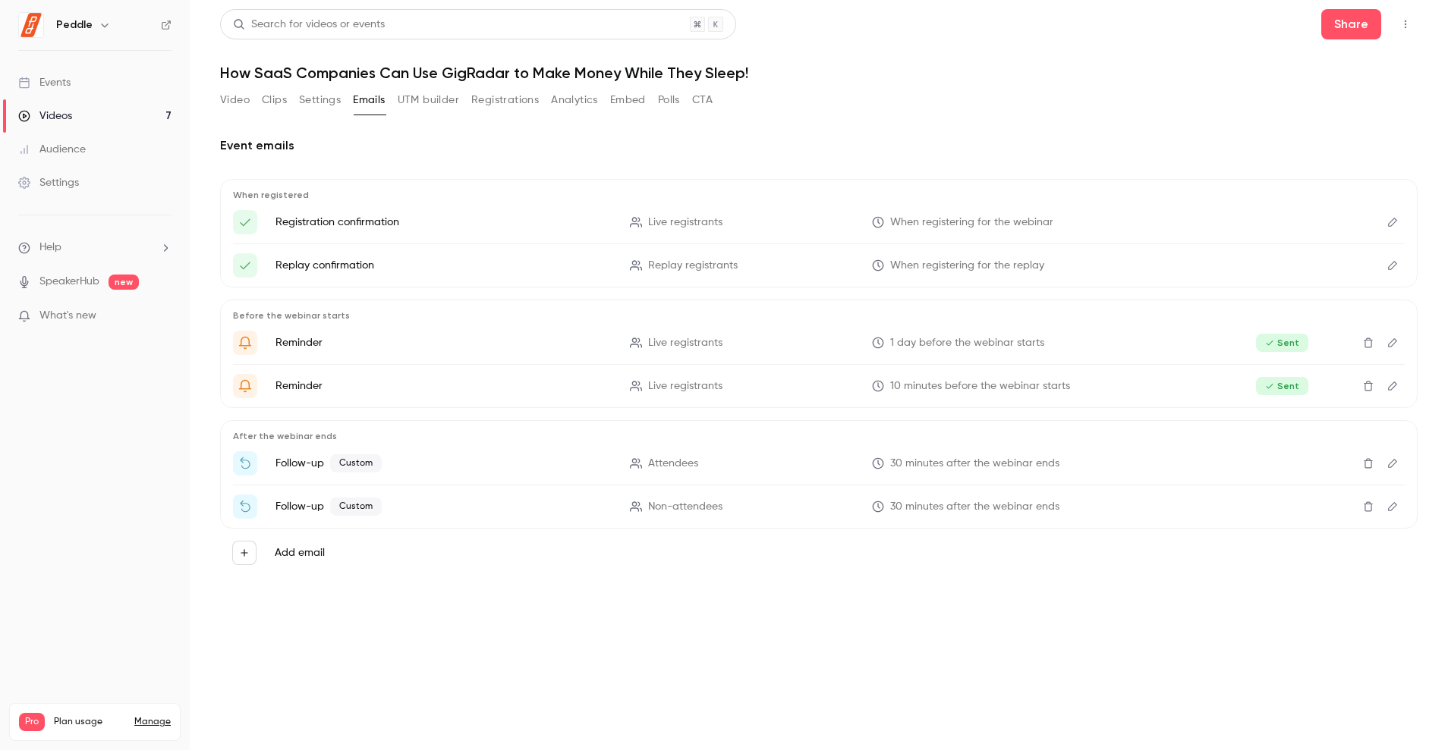
click at [723, 606] on div "Event emails When registered Registration confirmation Live registrants When re…" at bounding box center [818, 362] width 1197 height 489
click at [1395, 469] on button "Edit" at bounding box center [1392, 463] width 24 height 24
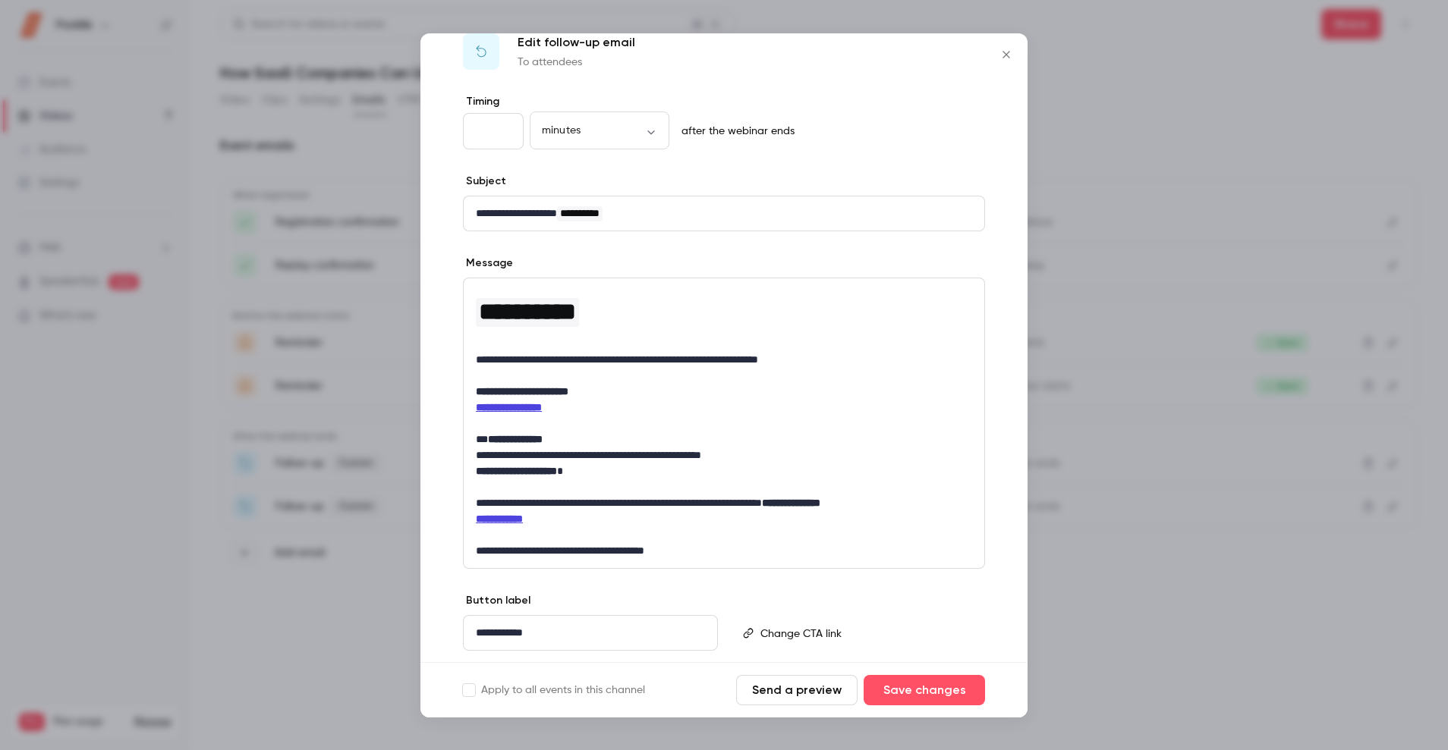
scroll to position [74, 0]
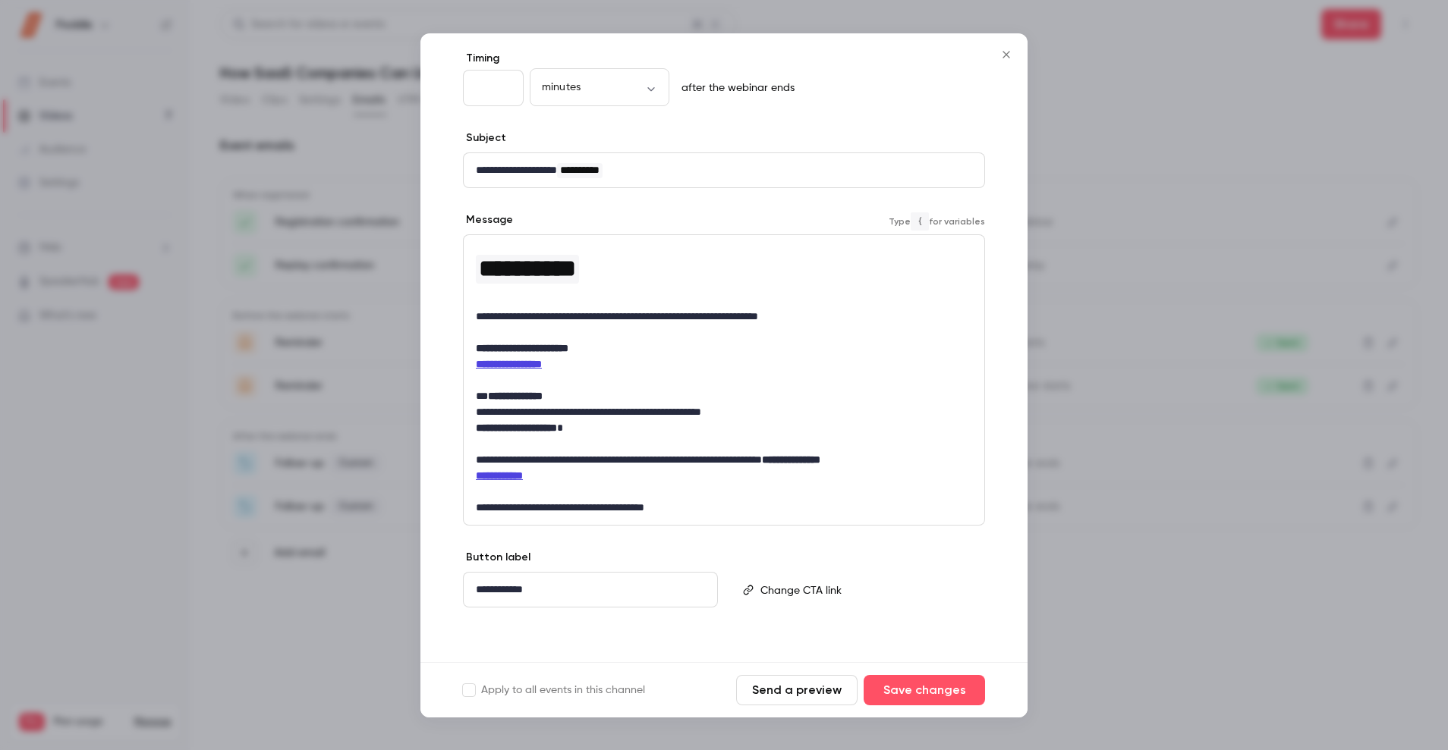
click at [533, 367] on strong "**********" at bounding box center [509, 364] width 66 height 11
click at [533, 365] on strong "**********" at bounding box center [509, 364] width 66 height 11
click at [788, 409] on p "**********" at bounding box center [724, 412] width 496 height 16
click at [532, 363] on strong "**********" at bounding box center [509, 364] width 66 height 11
click at [532, 362] on strong "**********" at bounding box center [509, 364] width 66 height 11
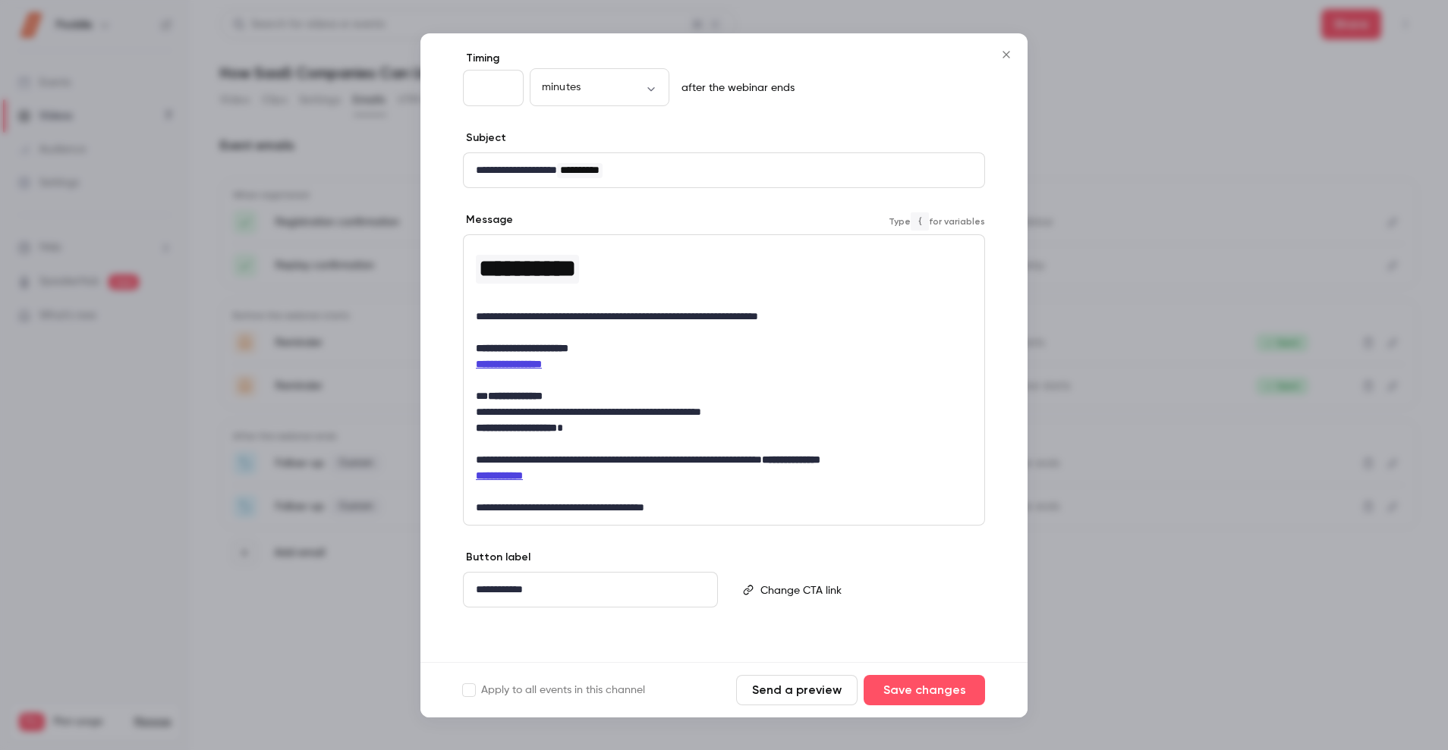
click at [866, 412] on p "**********" at bounding box center [724, 412] width 496 height 16
click at [854, 319] on p "**********" at bounding box center [724, 317] width 496 height 16
click at [796, 417] on p "**********" at bounding box center [724, 412] width 496 height 16
click at [720, 443] on p "editor" at bounding box center [724, 444] width 496 height 16
click at [732, 449] on p "editor" at bounding box center [724, 444] width 496 height 16
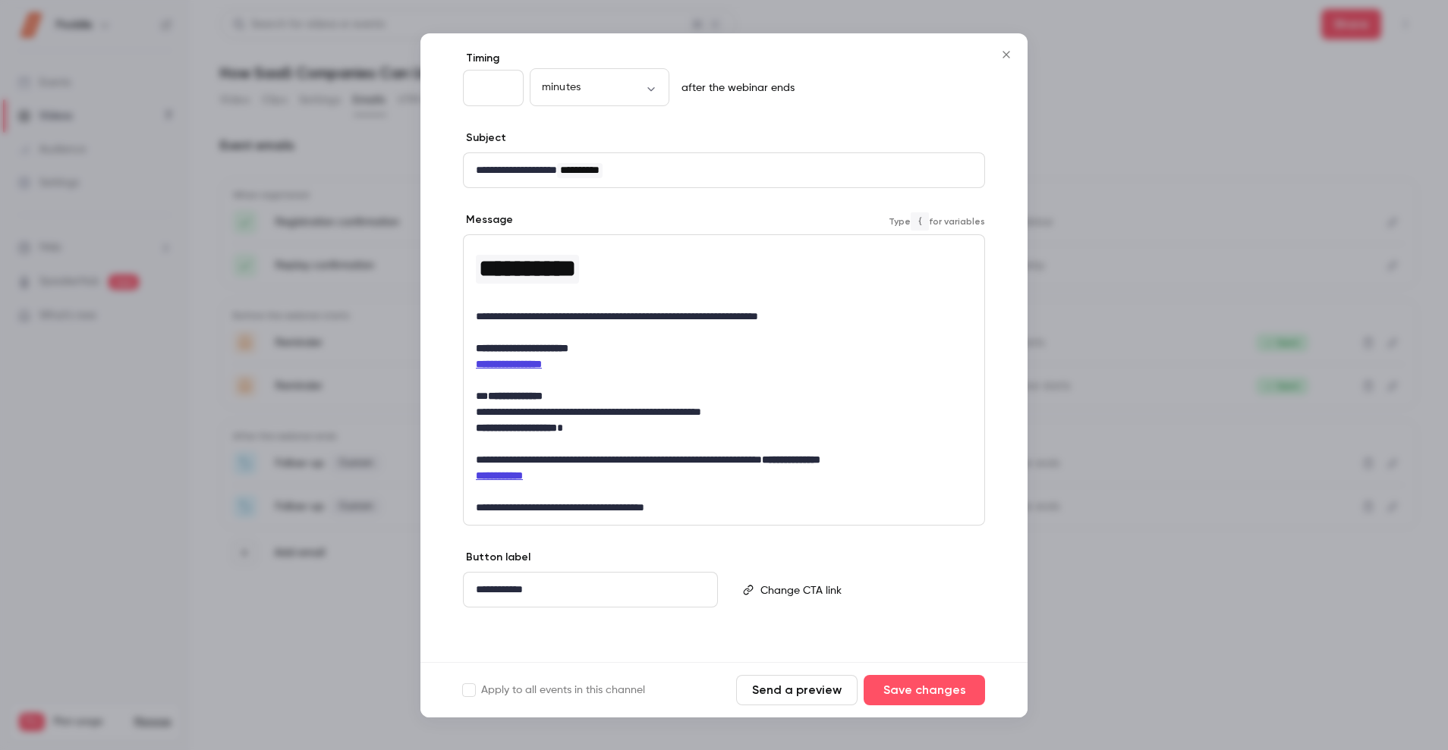
click at [1003, 52] on icon "Close" at bounding box center [1005, 54] width 7 height 7
